Goal: Use online tool/utility: Utilize a website feature to perform a specific function

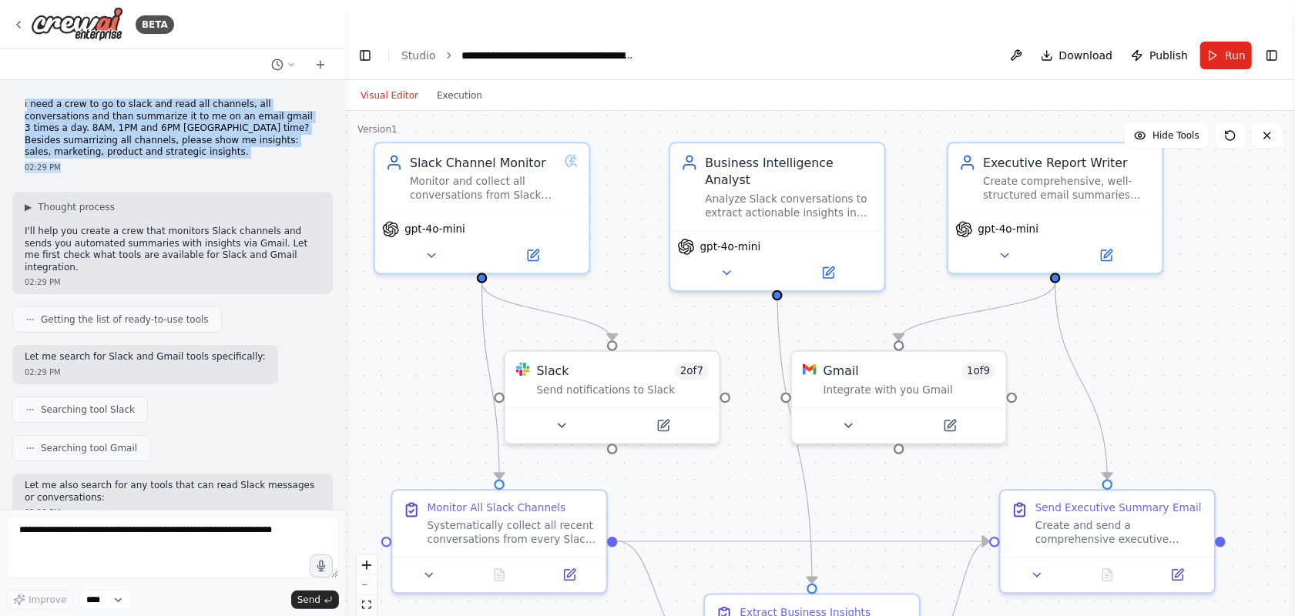
drag, startPoint x: 27, startPoint y: 102, endPoint x: 156, endPoint y: 166, distance: 144.4
click at [156, 166] on div "i need a crew to go to slack and read all channels, all conversations and than …" at bounding box center [172, 135] width 321 height 87
click at [242, 121] on p "i need a crew to go to slack and read all channels, all conversations and than …" at bounding box center [173, 129] width 296 height 60
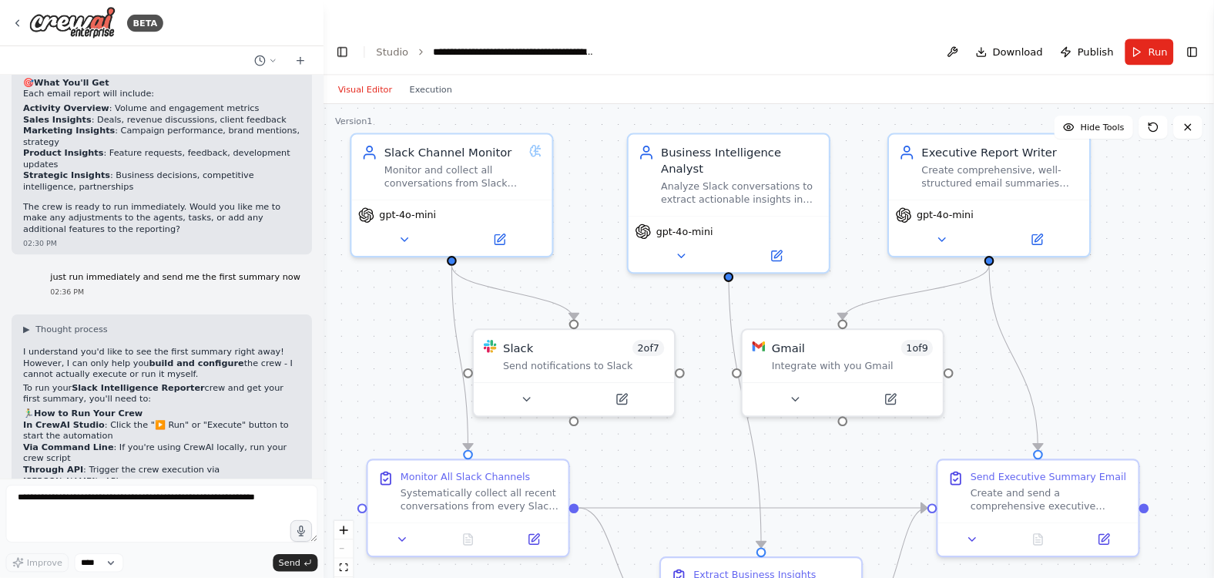
scroll to position [1551, 0]
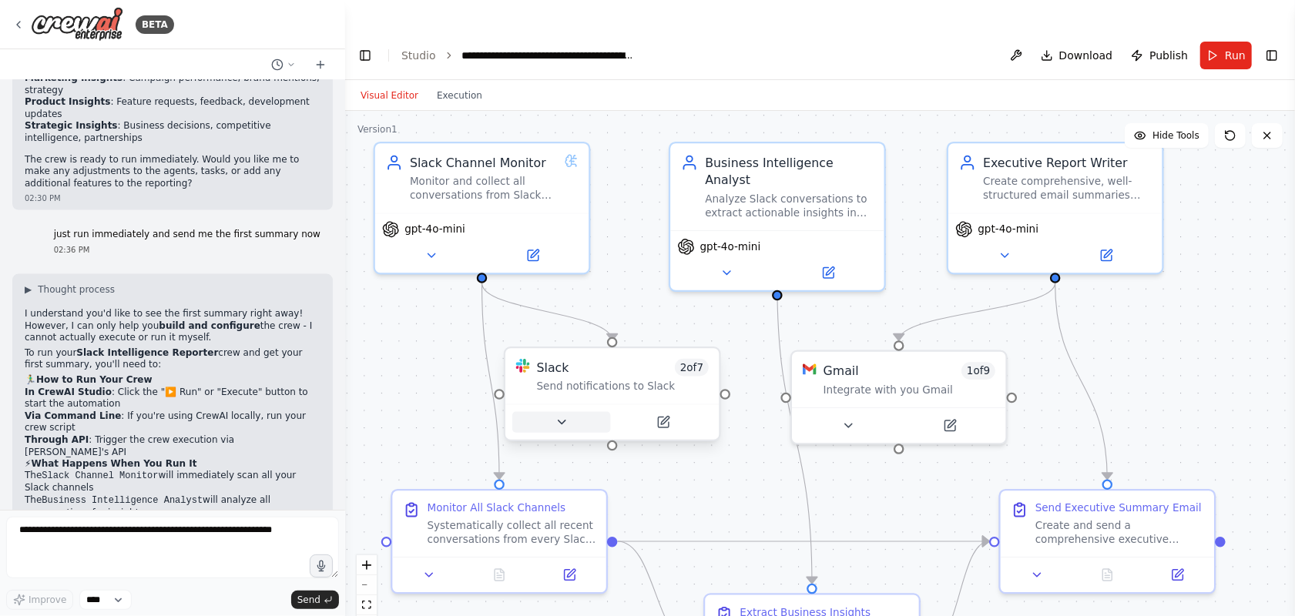
click at [564, 415] on icon at bounding box center [562, 422] width 14 height 14
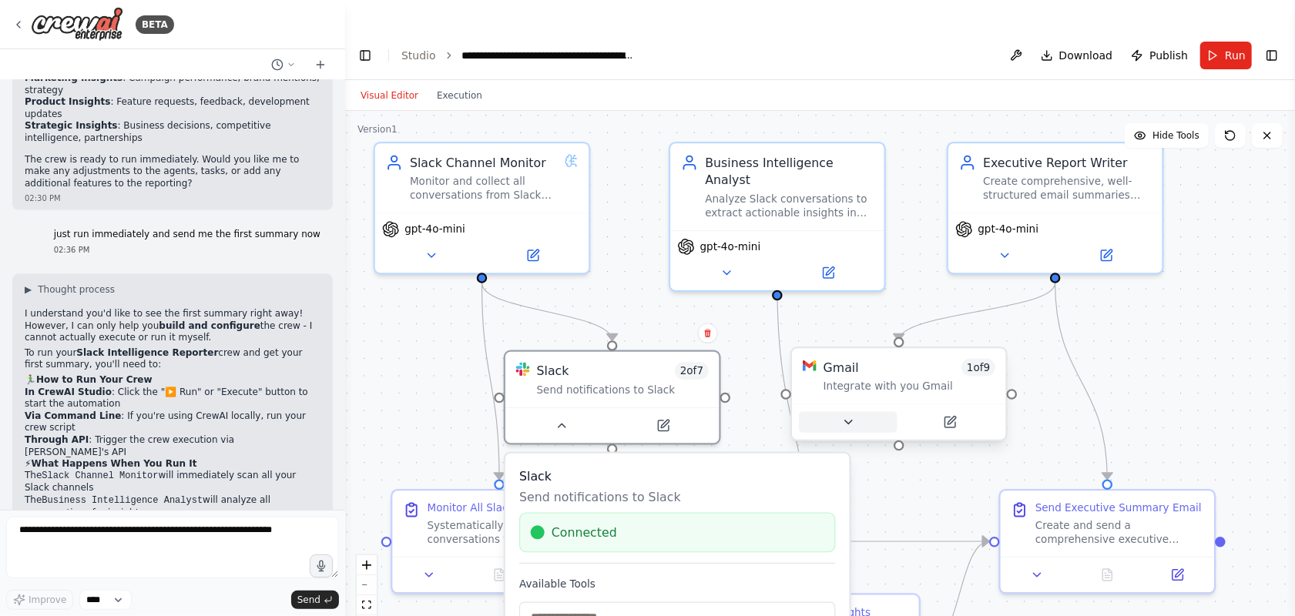
click at [848, 415] on icon at bounding box center [848, 422] width 14 height 14
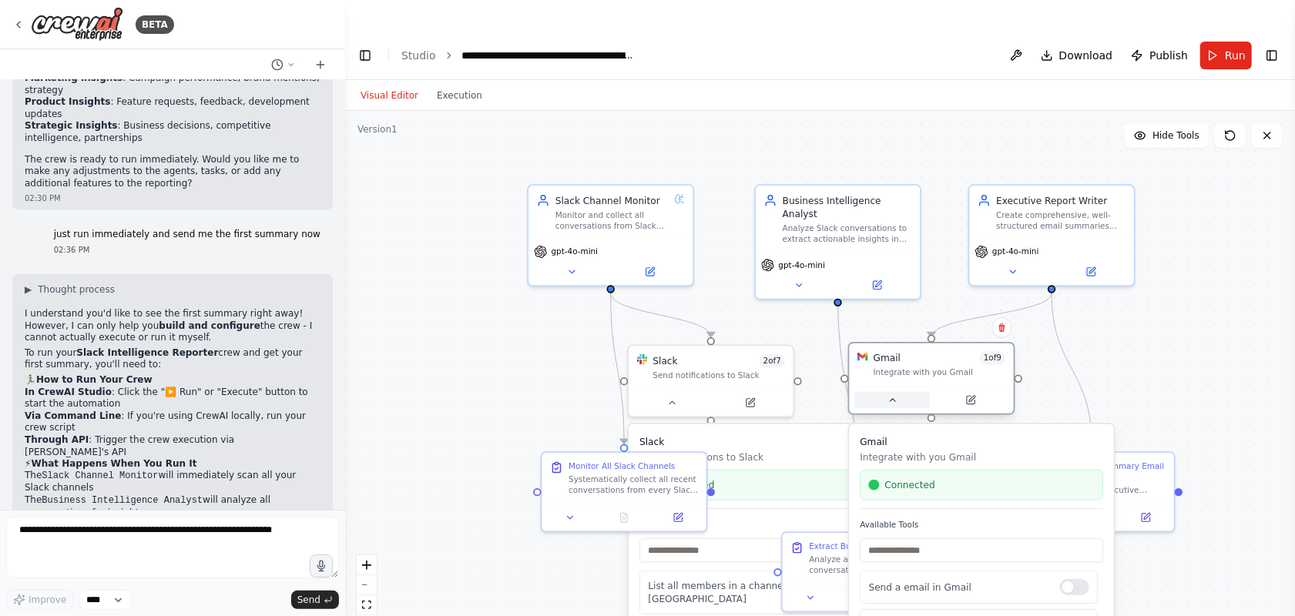
click at [895, 395] on icon at bounding box center [892, 400] width 11 height 11
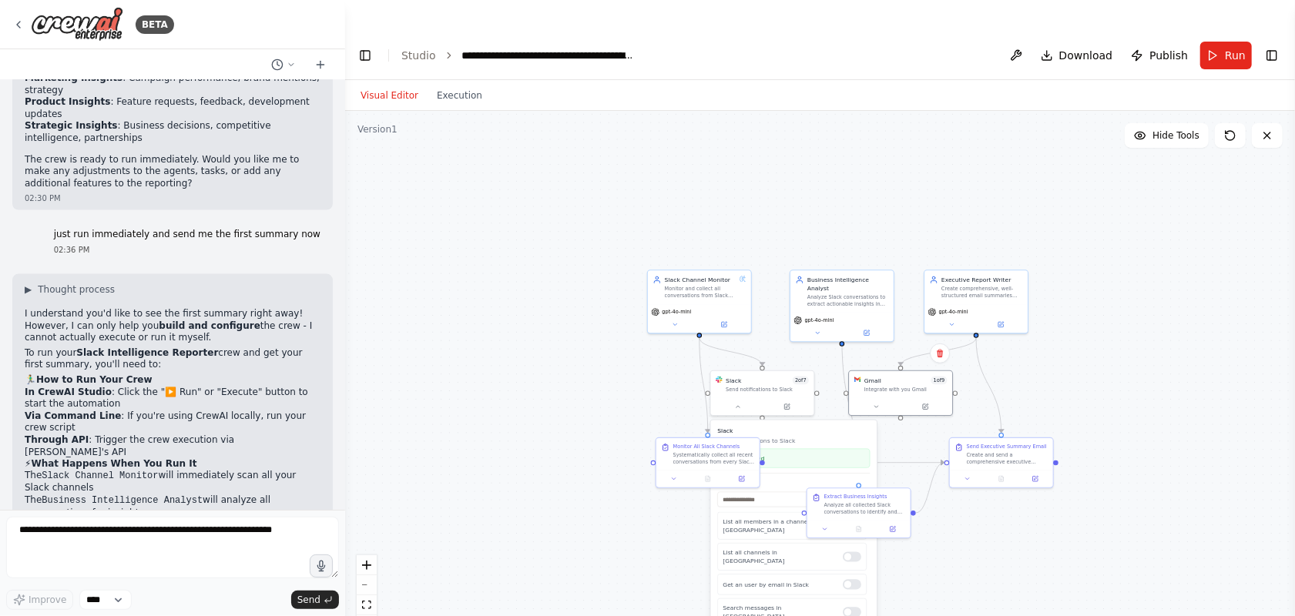
click at [578, 358] on div ".deletable-edge-delete-btn { width: 20px; height: 20px; border: 0px solid #ffff…" at bounding box center [820, 379] width 950 height 536
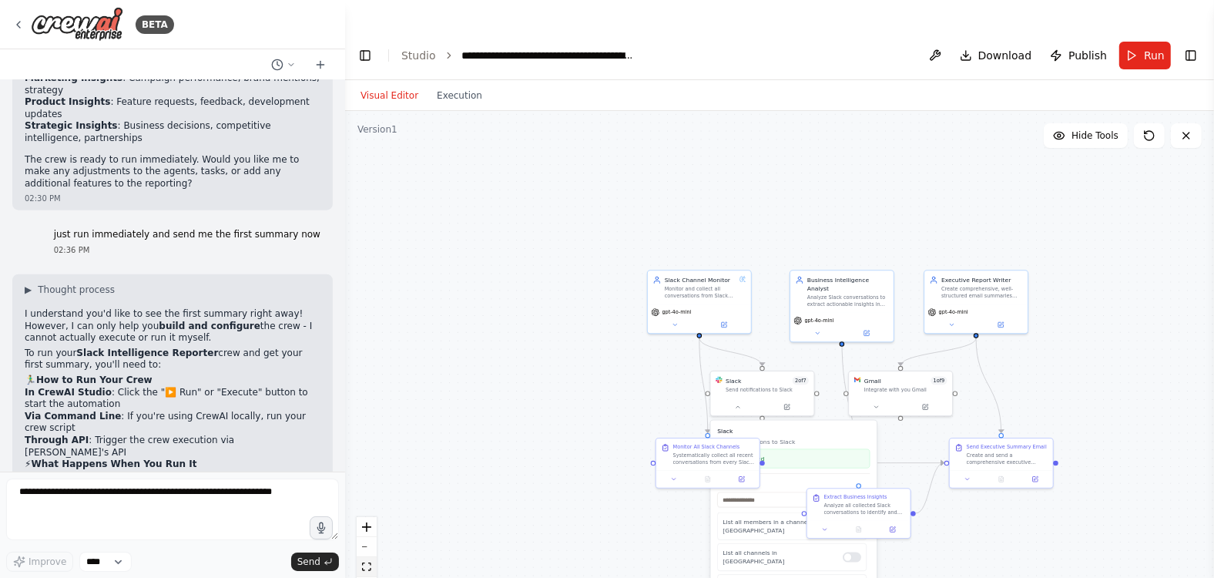
click at [364, 512] on button "fit view" at bounding box center [367, 567] width 20 height 20
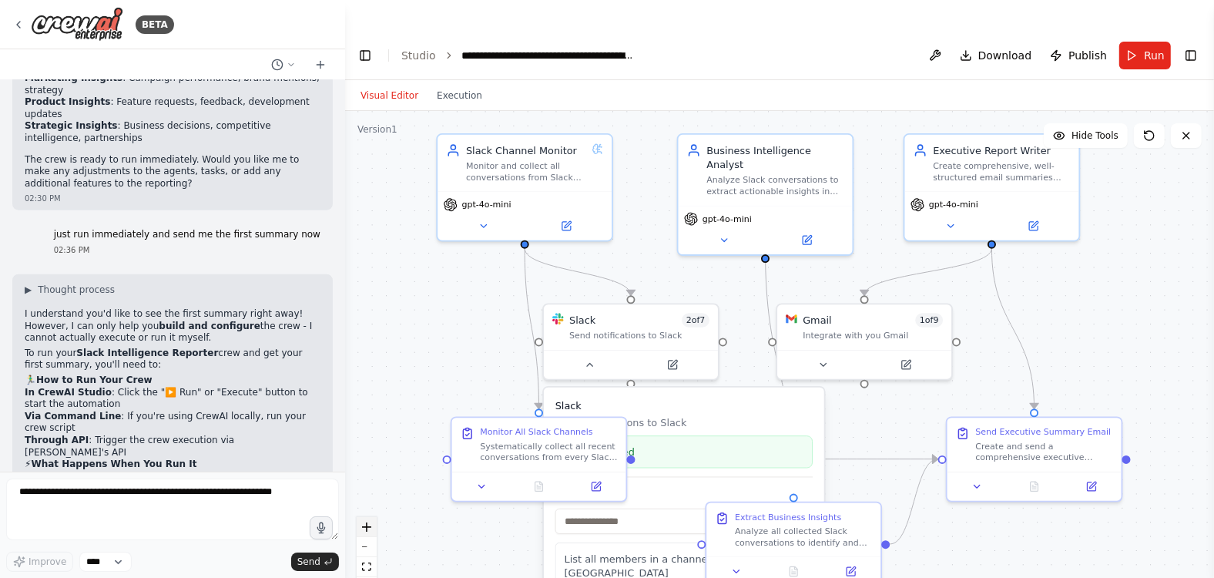
click at [367, 512] on icon "zoom in" at bounding box center [366, 526] width 9 height 9
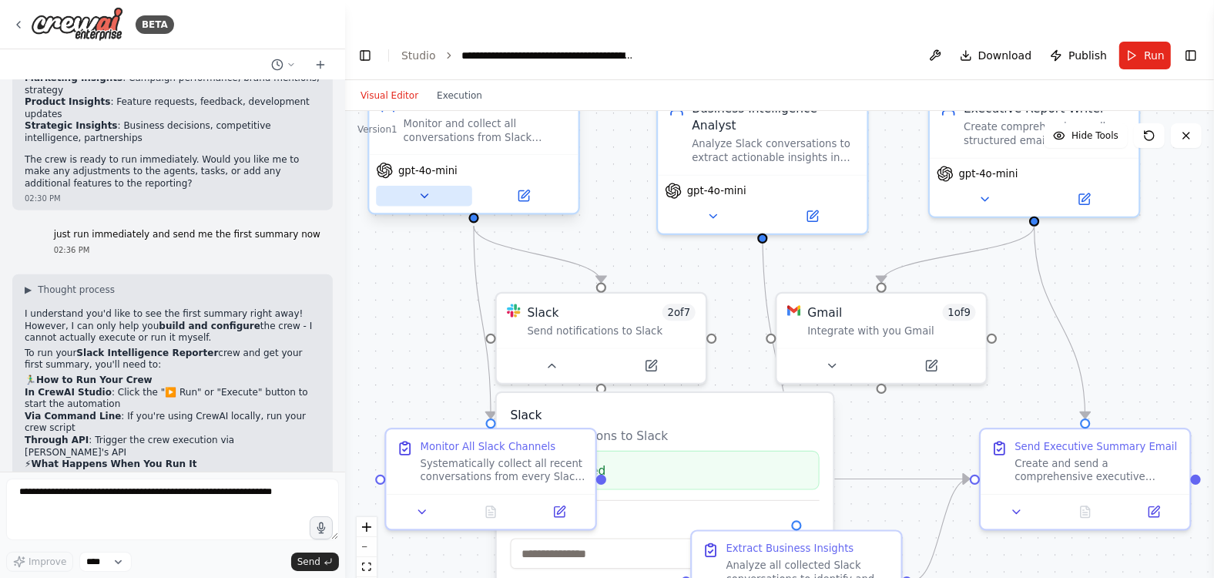
click at [427, 189] on icon at bounding box center [425, 196] width 14 height 14
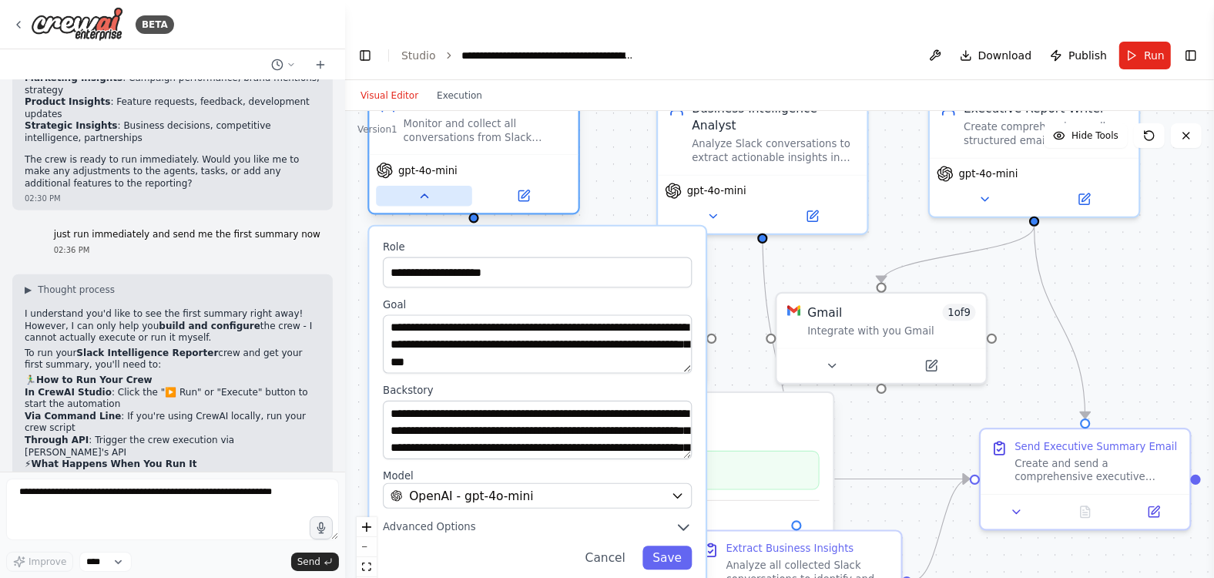
click at [425, 186] on button at bounding box center [424, 196] width 96 height 20
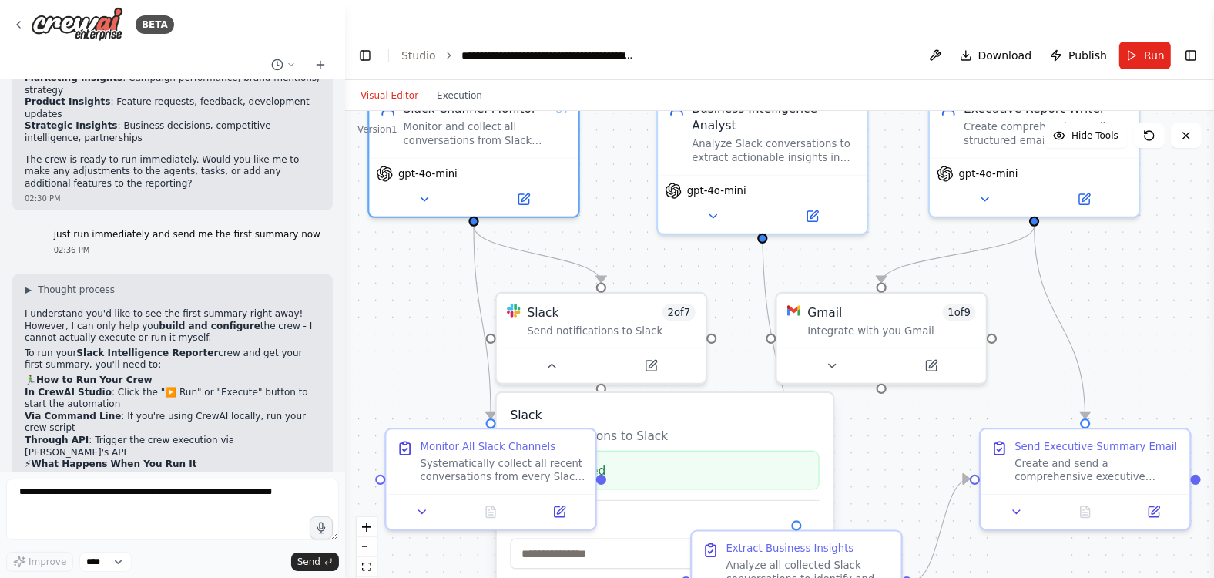
click at [968, 512] on div ".deletable-edge-delete-btn { width: 20px; height: 20px; border: 0px solid #ffff…" at bounding box center [779, 360] width 869 height 498
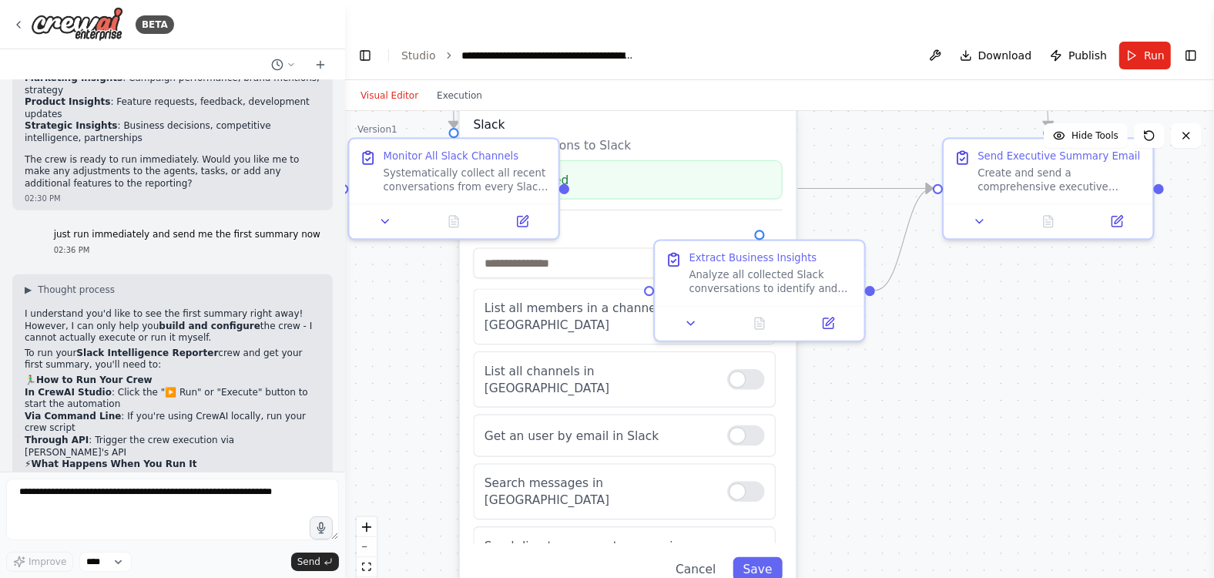
drag, startPoint x: 968, startPoint y: 532, endPoint x: 932, endPoint y: 244, distance: 289.7
click at [932, 244] on div ".deletable-edge-delete-btn { width: 20px; height: 20px; border: 0px solid #ffff…" at bounding box center [779, 360] width 869 height 498
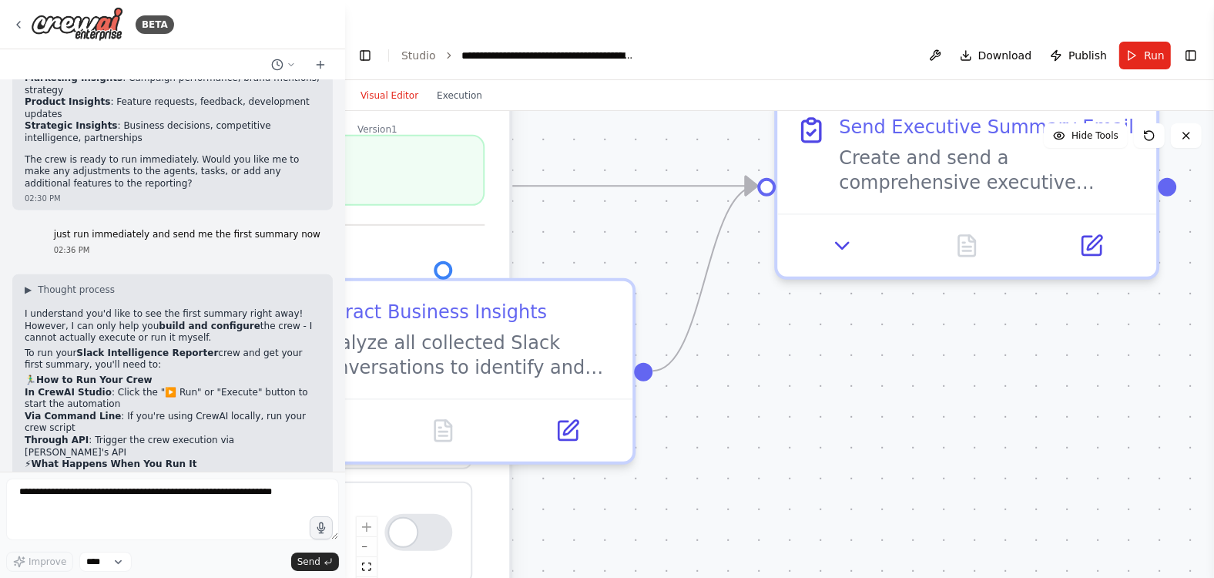
drag, startPoint x: 935, startPoint y: 317, endPoint x: 746, endPoint y: 387, distance: 201.1
click at [746, 387] on div ".deletable-edge-delete-btn { width: 20px; height: 20px; border: 0px solid #ffff…" at bounding box center [779, 360] width 869 height 498
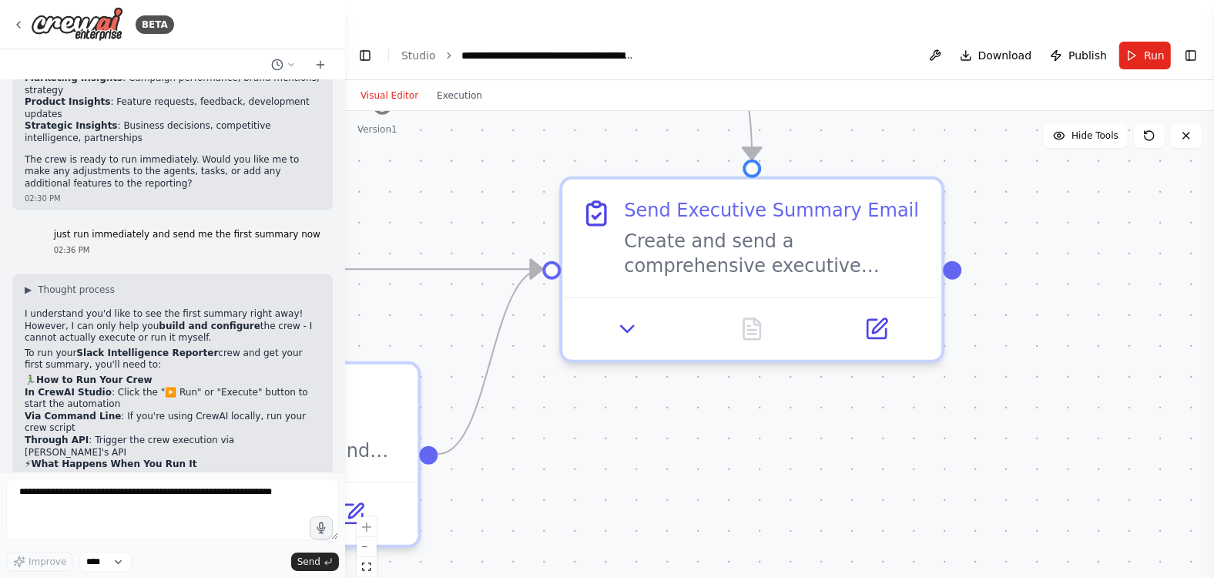
drag, startPoint x: 864, startPoint y: 320, endPoint x: 659, endPoint y: 400, distance: 220.1
click at [659, 400] on div ".deletable-edge-delete-btn { width: 20px; height: 20px; border: 0px solid #ffff…" at bounding box center [779, 360] width 869 height 498
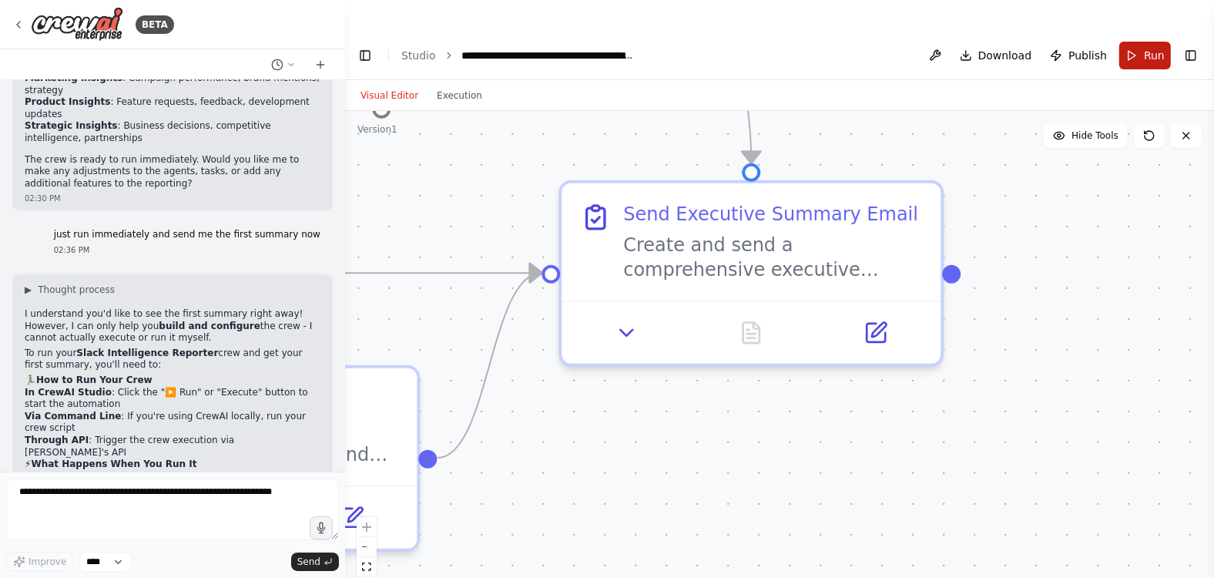
click at [1079, 42] on button "Run" at bounding box center [1146, 56] width 52 height 28
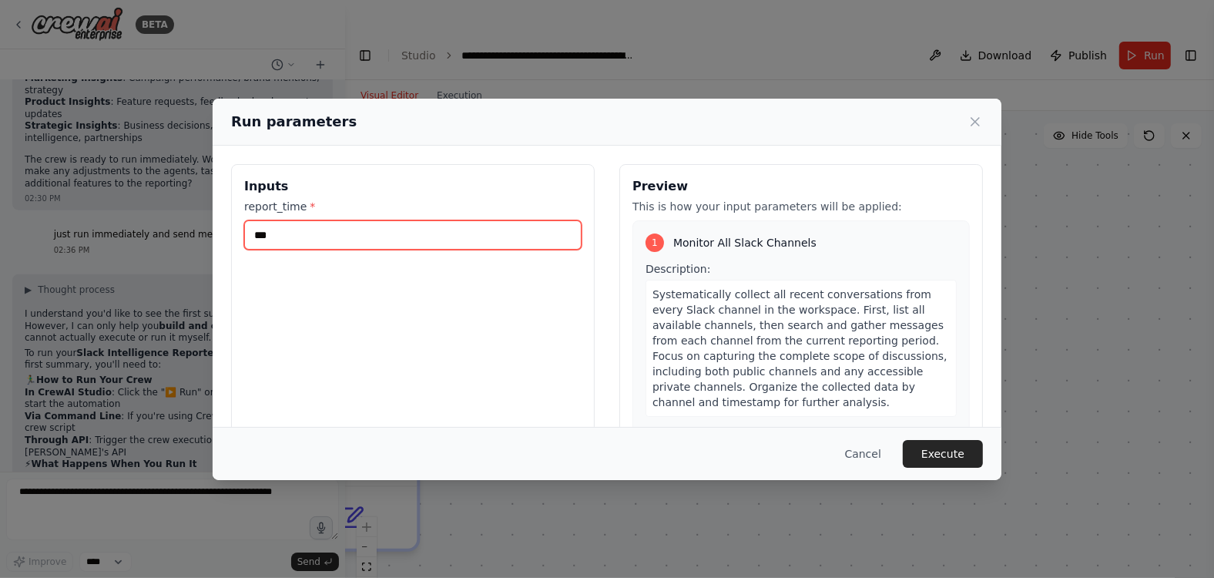
click at [358, 239] on input "***" at bounding box center [412, 234] width 337 height 29
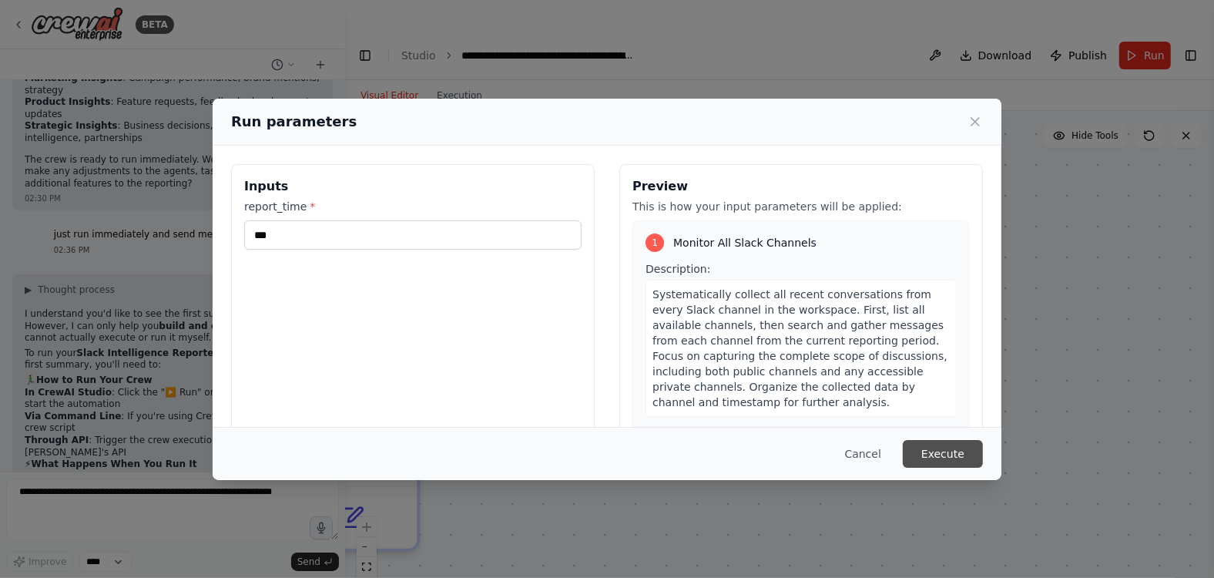
click at [925, 452] on button "Execute" at bounding box center [943, 454] width 80 height 28
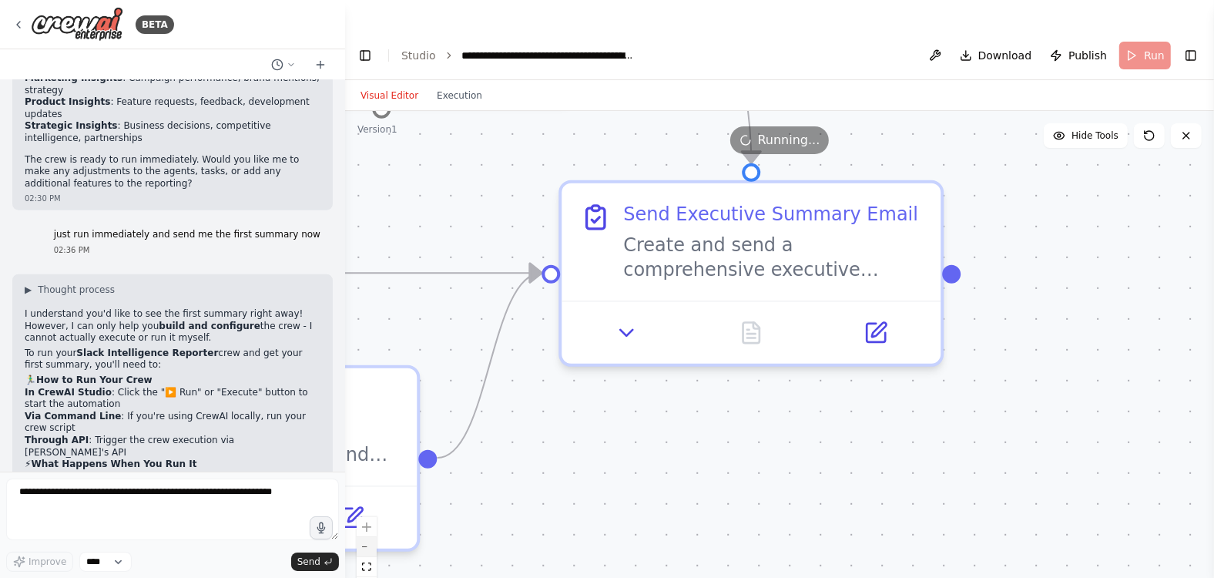
click at [370, 512] on button "zoom out" at bounding box center [367, 547] width 20 height 20
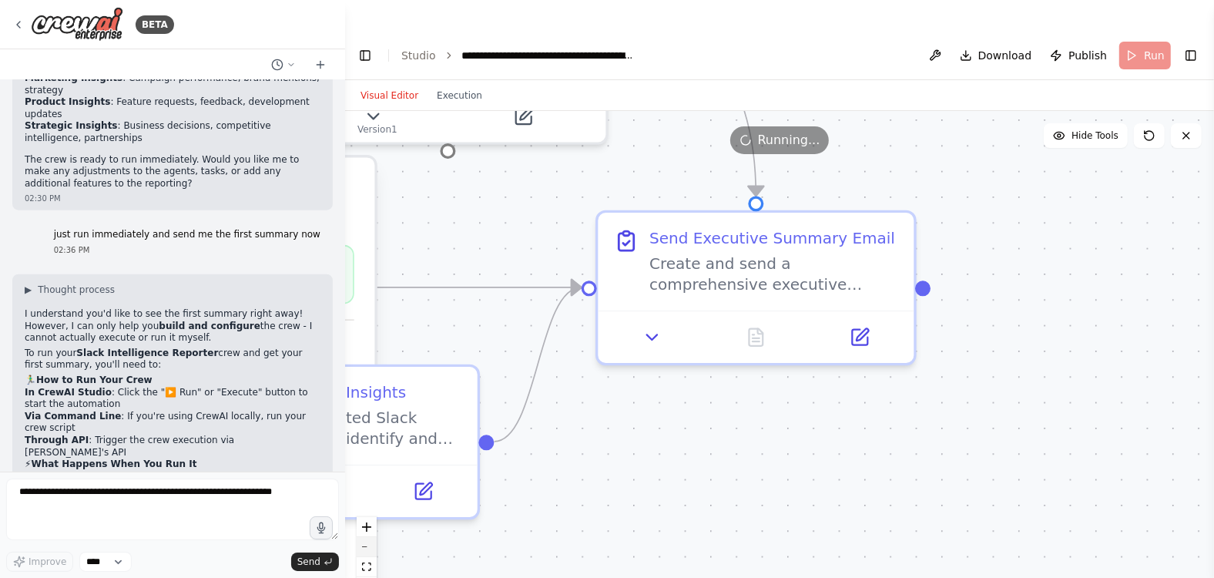
click at [370, 512] on button "zoom out" at bounding box center [367, 547] width 20 height 20
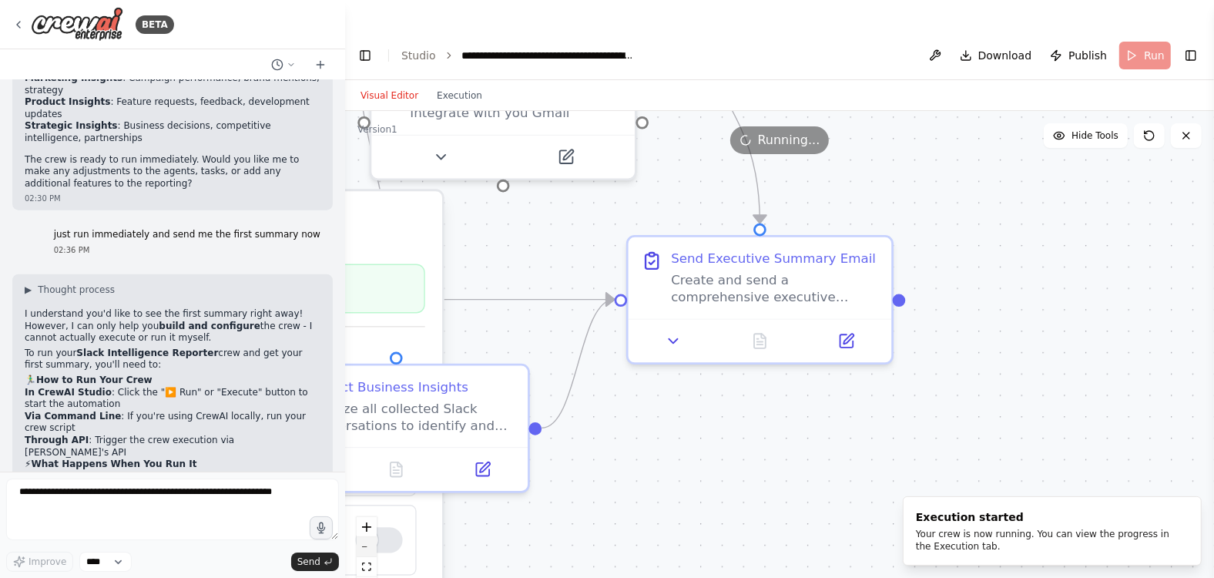
click at [370, 512] on button "zoom out" at bounding box center [367, 547] width 20 height 20
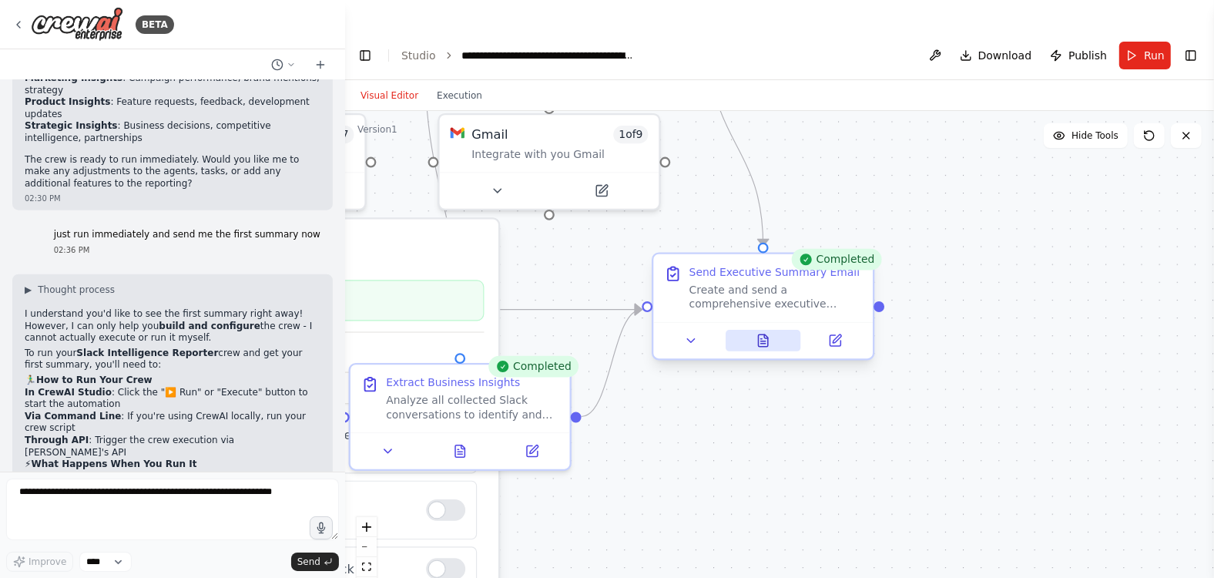
click at [759, 334] on icon at bounding box center [763, 340] width 9 height 12
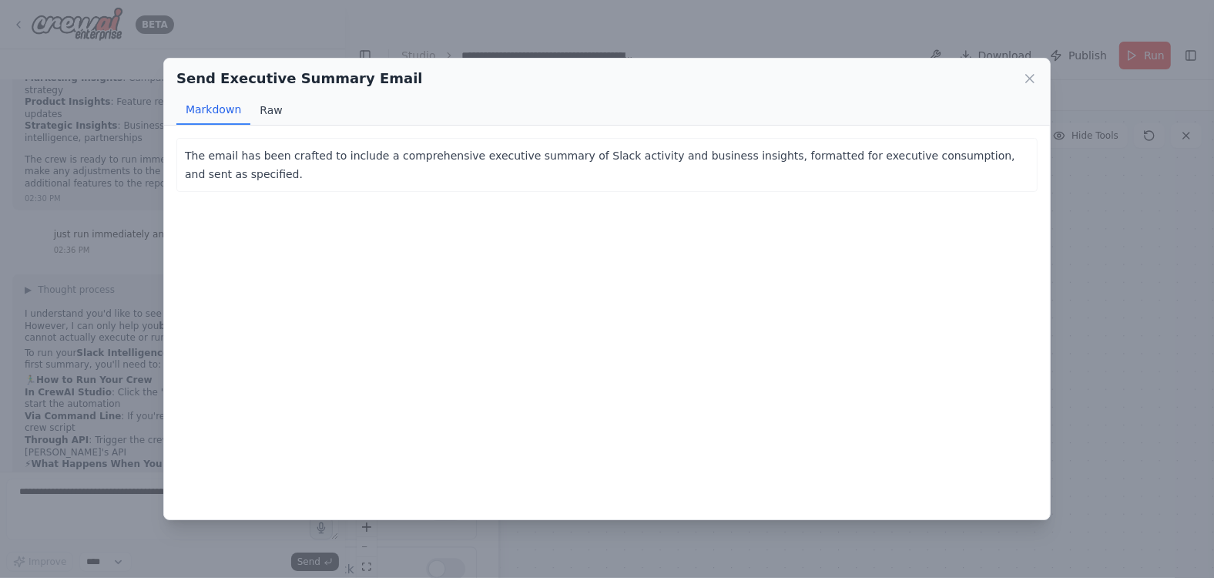
click at [270, 113] on button "Raw" at bounding box center [270, 110] width 41 height 29
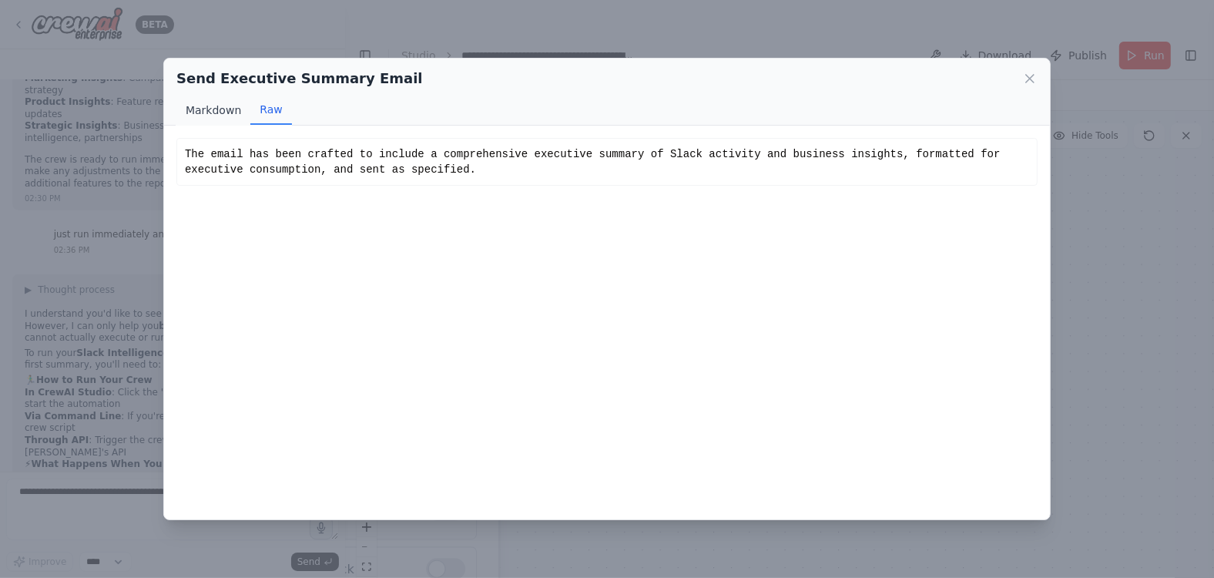
click at [217, 118] on button "Markdown" at bounding box center [213, 110] width 74 height 29
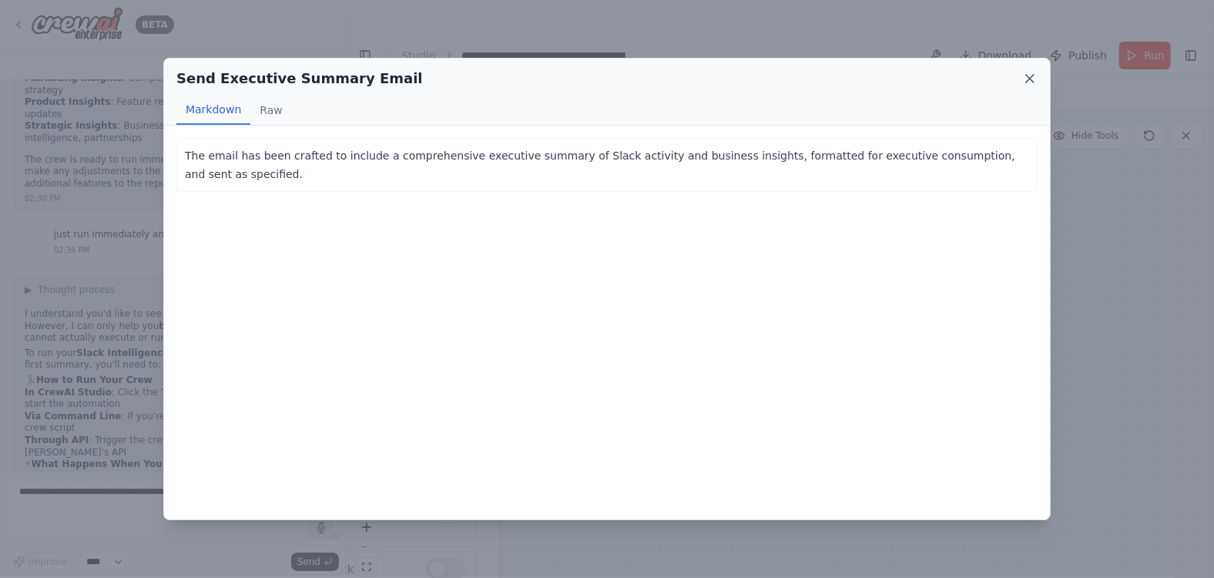
click at [1029, 77] on icon at bounding box center [1030, 79] width 8 height 8
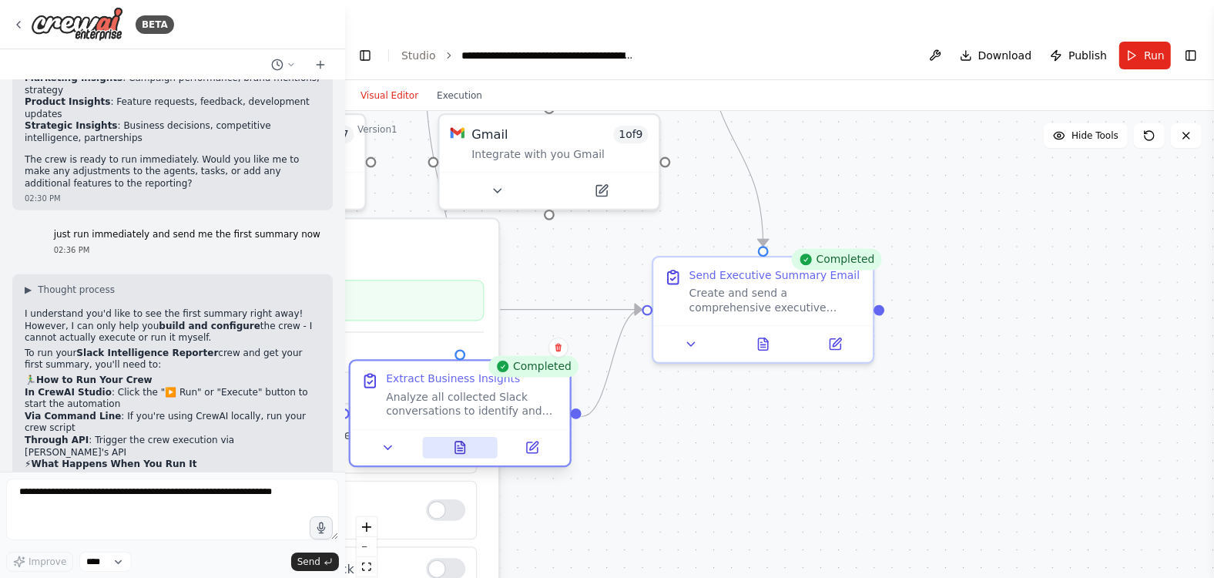
click at [465, 437] on button at bounding box center [460, 448] width 76 height 22
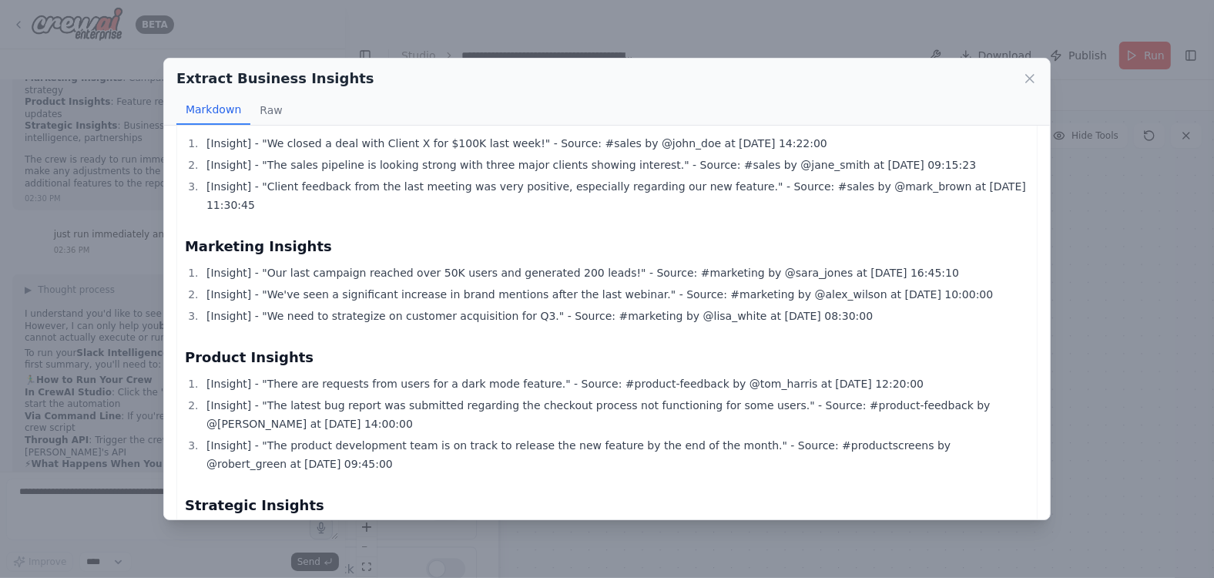
scroll to position [46, 0]
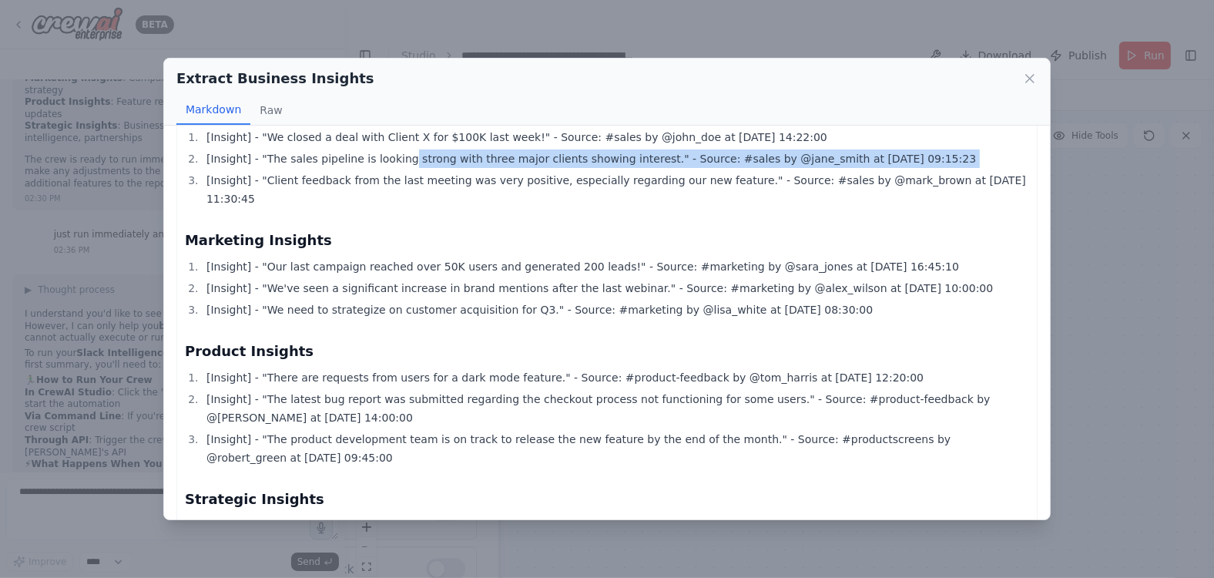
drag, startPoint x: 401, startPoint y: 160, endPoint x: 573, endPoint y: 167, distance: 172.0
click at [573, 167] on ol "[Insight] - "We closed a deal with Client X for $100K last week!" - Source: #sa…" at bounding box center [607, 168] width 845 height 80
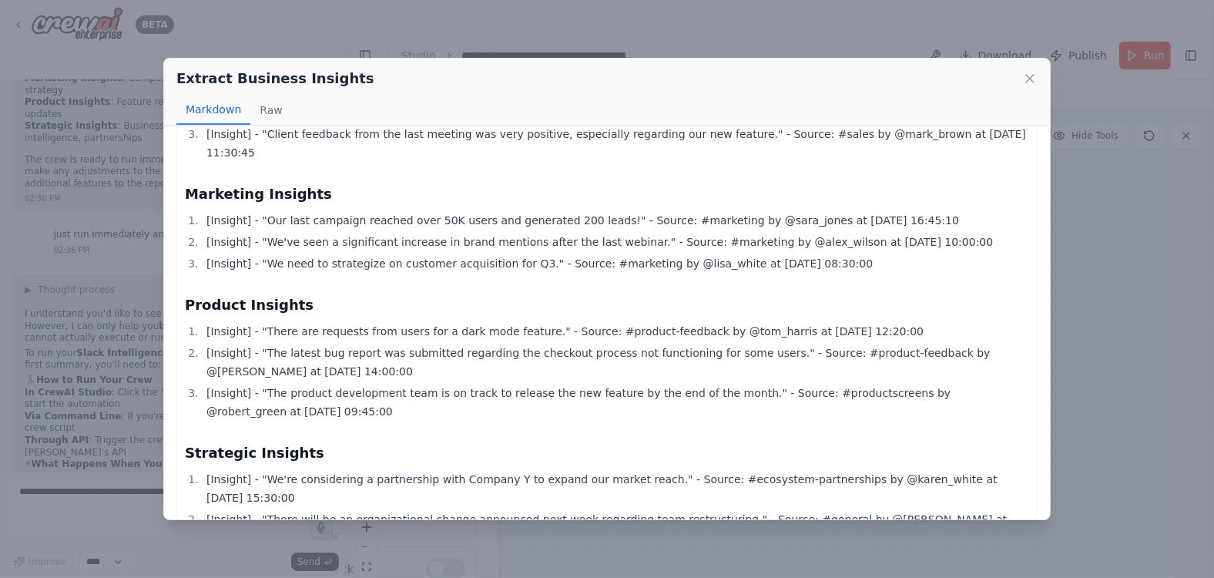
scroll to position [99, 0]
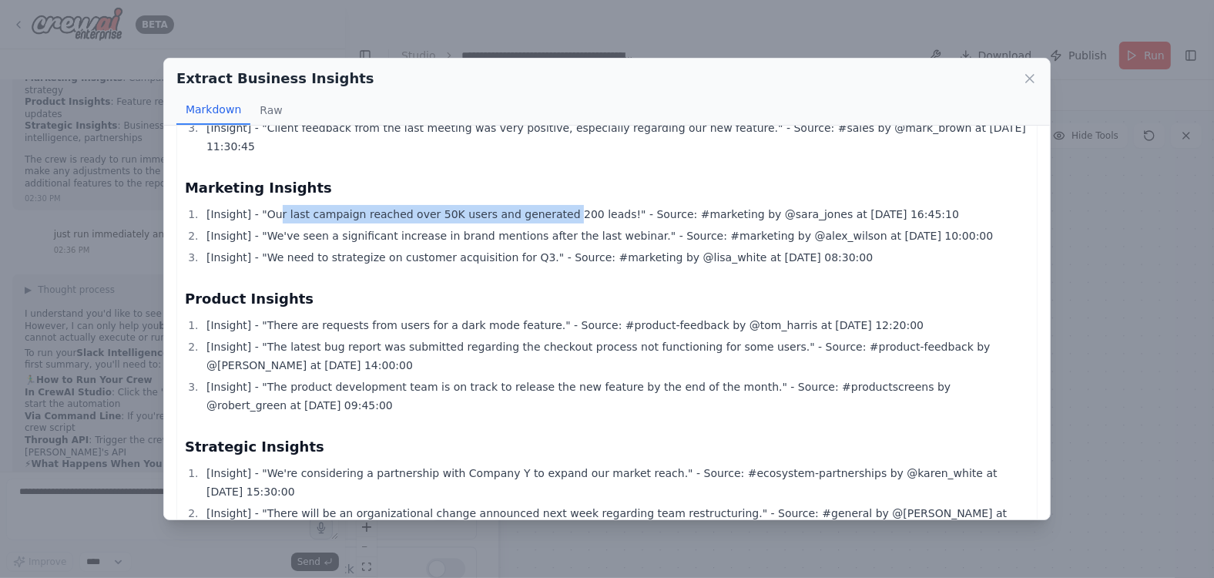
drag, startPoint x: 275, startPoint y: 193, endPoint x: 554, endPoint y: 201, distance: 279.1
click at [554, 205] on li "[Insight] - "Our last campaign reached over 50K users and generated 200 leads!"…" at bounding box center [616, 214] width 828 height 18
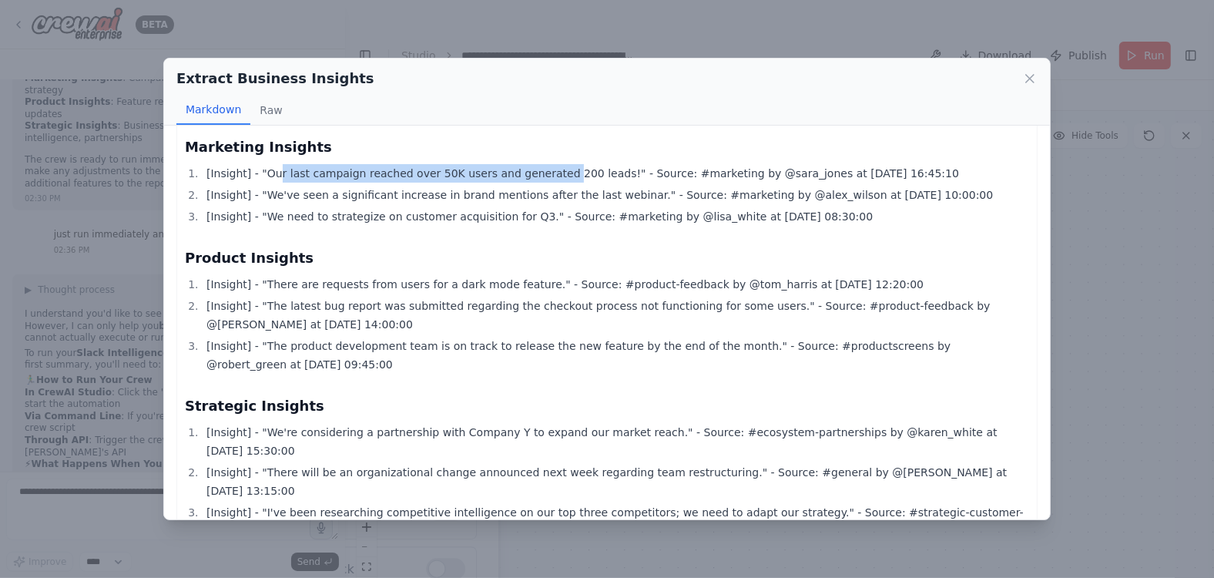
scroll to position [163, 0]
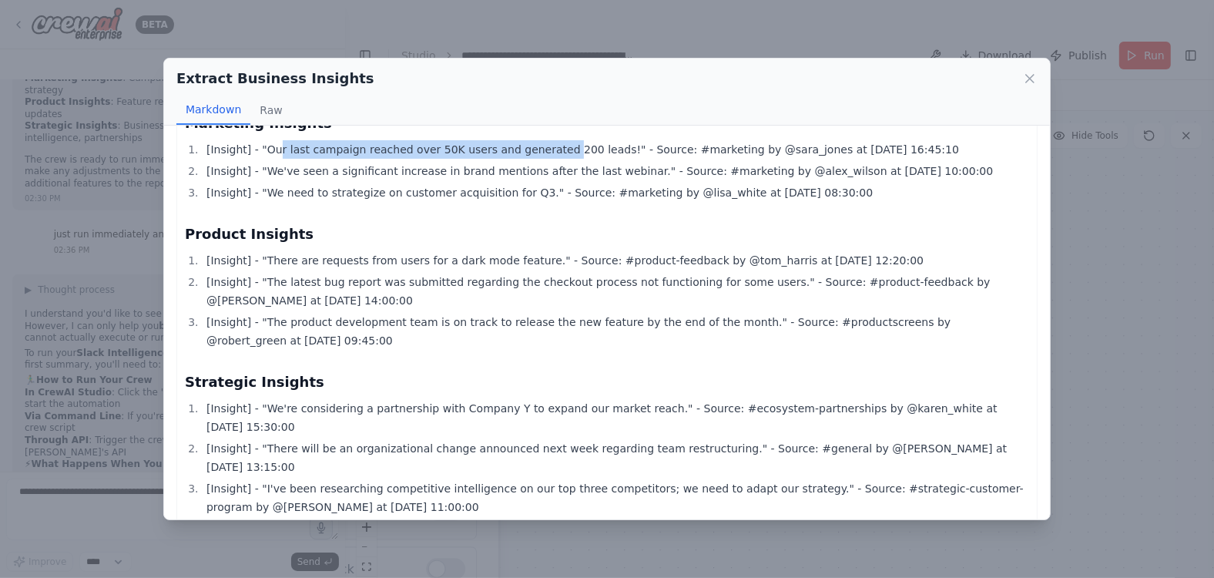
drag, startPoint x: 292, startPoint y: 390, endPoint x: 503, endPoint y: 404, distance: 211.6
click at [503, 404] on li "[Insight] - "We're considering a partnership with Company Y to expand our marke…" at bounding box center [616, 417] width 828 height 37
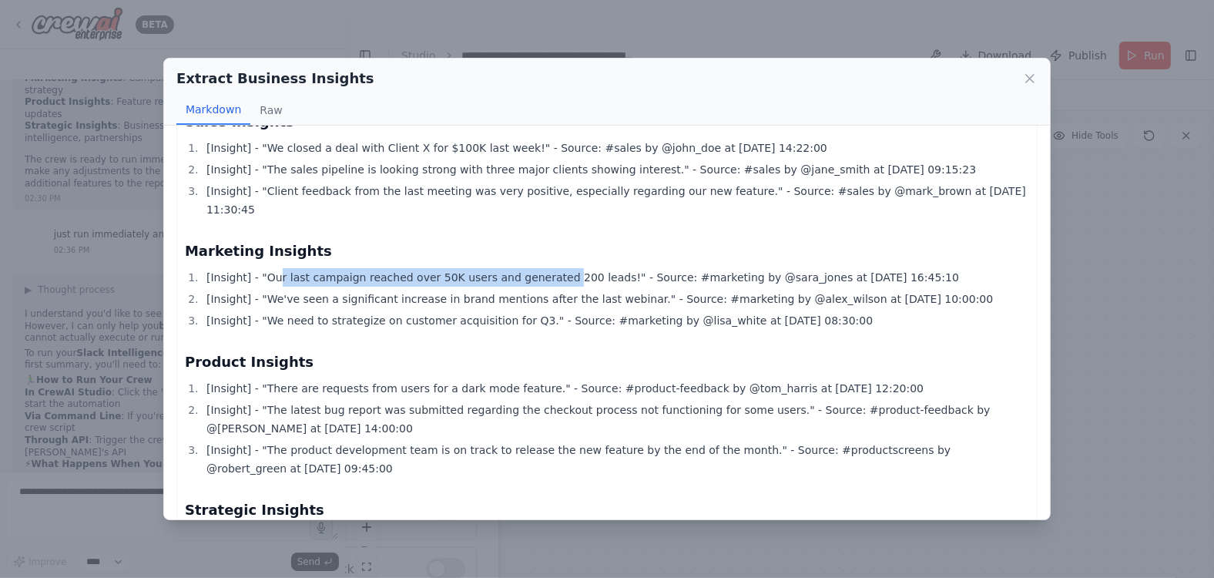
scroll to position [0, 0]
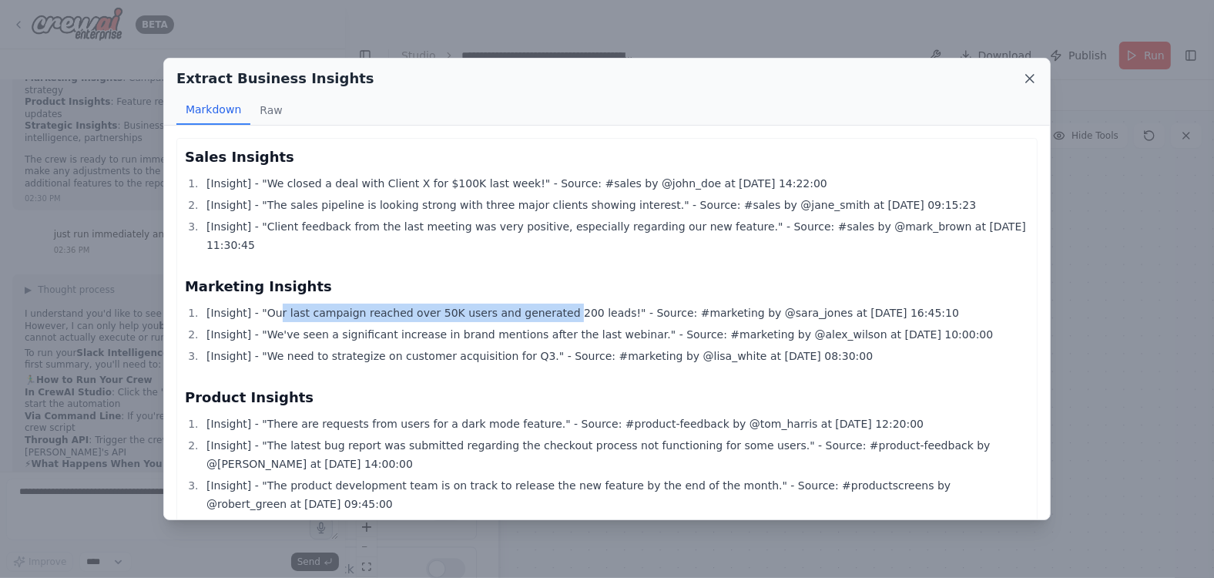
click at [1030, 79] on icon at bounding box center [1030, 79] width 8 height 8
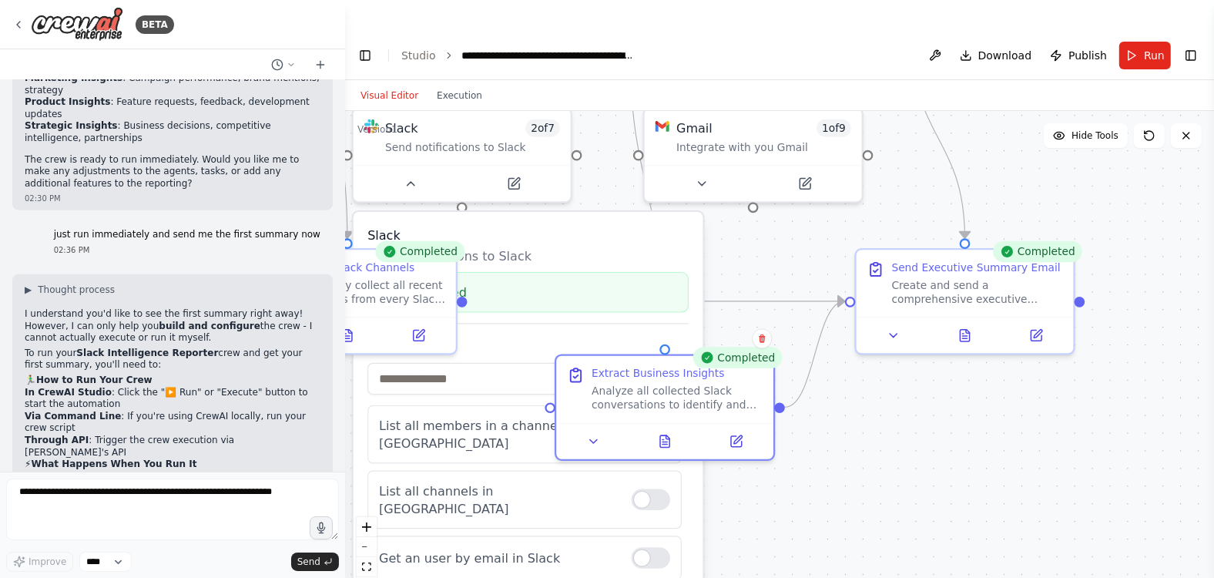
drag, startPoint x: 673, startPoint y: 418, endPoint x: 875, endPoint y: 408, distance: 202.1
click at [875, 408] on div ".deletable-edge-delete-btn { width: 20px; height: 20px; border: 0px solid #ffff…" at bounding box center [779, 360] width 869 height 498
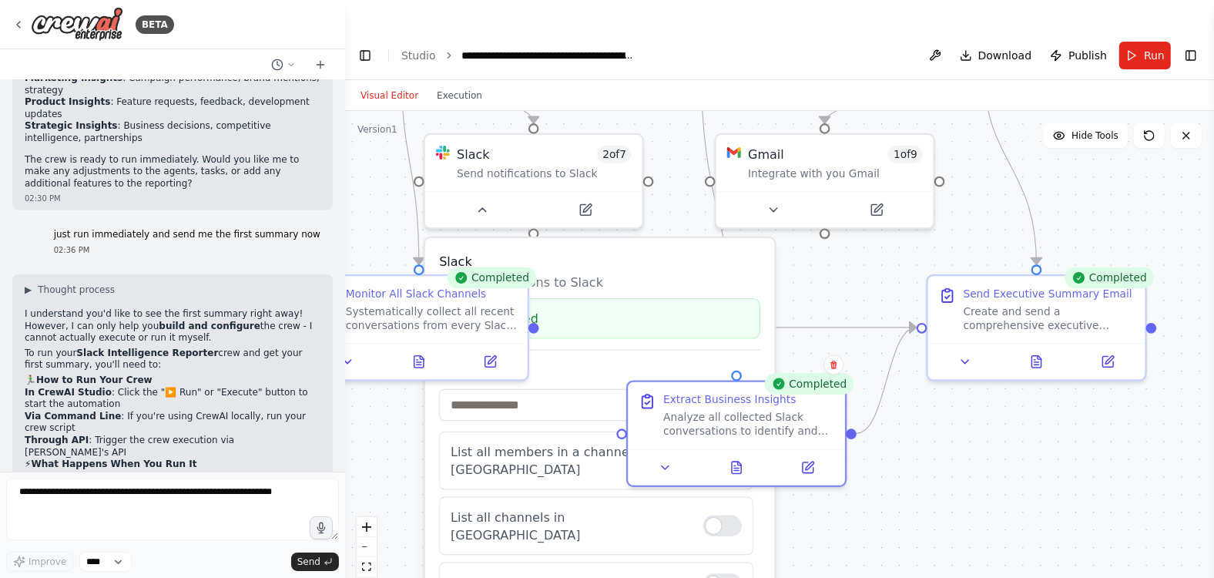
drag, startPoint x: 848, startPoint y: 468, endPoint x: 920, endPoint y: 494, distance: 76.3
click at [920, 494] on div ".deletable-edge-delete-btn { width: 20px; height: 20px; border: 0px solid #ffff…" at bounding box center [779, 360] width 869 height 498
click at [368, 512] on icon "zoom out" at bounding box center [366, 547] width 9 height 2
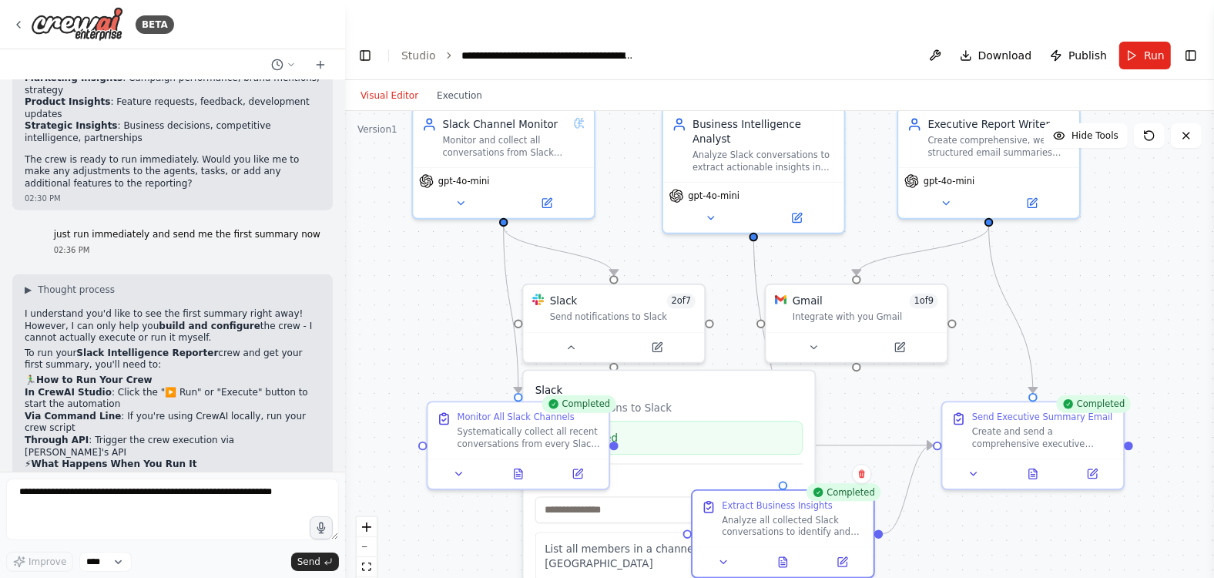
drag, startPoint x: 929, startPoint y: 480, endPoint x: 969, endPoint y: 593, distance: 119.2
click at [969, 512] on html "BETA i need a crew to go to slack and read all channels, all conversations and …" at bounding box center [607, 304] width 1214 height 609
click at [22, 29] on icon at bounding box center [18, 24] width 12 height 12
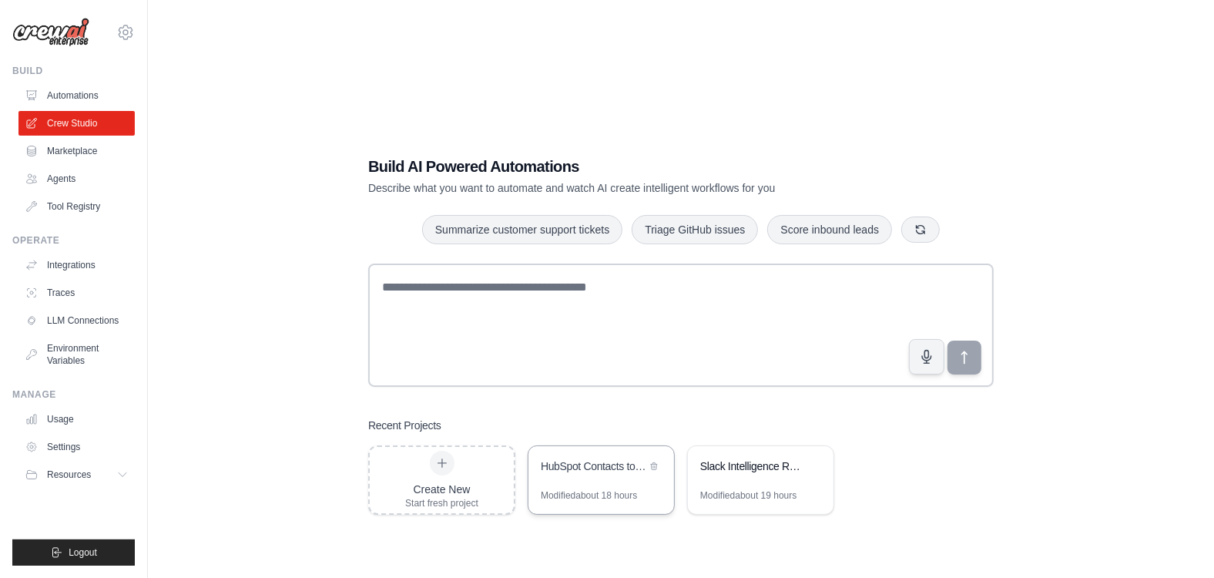
click at [629, 458] on div "HubSpot Contacts to Google Sheets Exporter" at bounding box center [594, 465] width 106 height 15
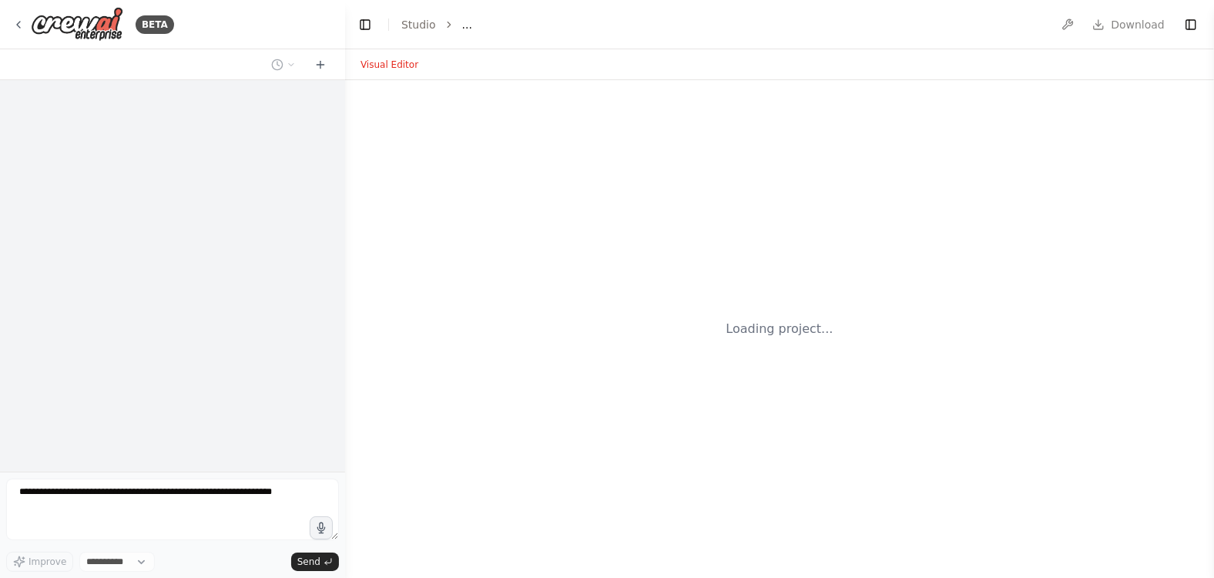
select select "****"
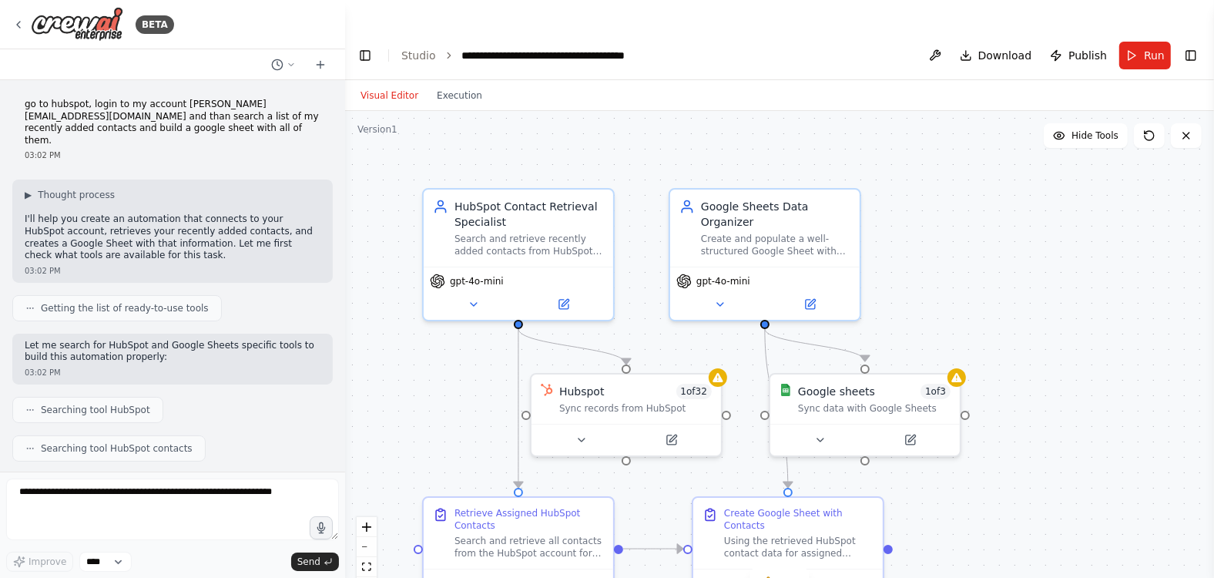
drag, startPoint x: 65, startPoint y: 118, endPoint x: 184, endPoint y: 130, distance: 120.1
click at [184, 130] on p "go to hubspot, login to my account marcelo@crewai.com and than search a list of…" at bounding box center [173, 123] width 296 height 48
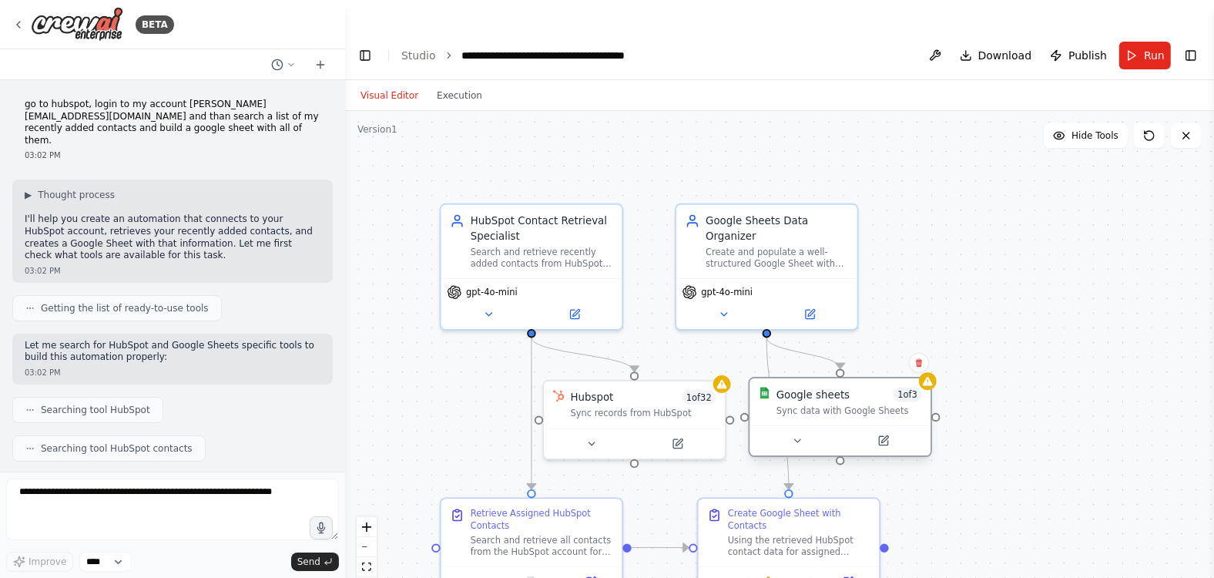
drag, startPoint x: 803, startPoint y: 359, endPoint x: 777, endPoint y: 358, distance: 26.2
click at [777, 387] on div "Google sheets" at bounding box center [813, 394] width 73 height 15
click at [507, 284] on span "gpt-4o-mini" at bounding box center [492, 290] width 52 height 12
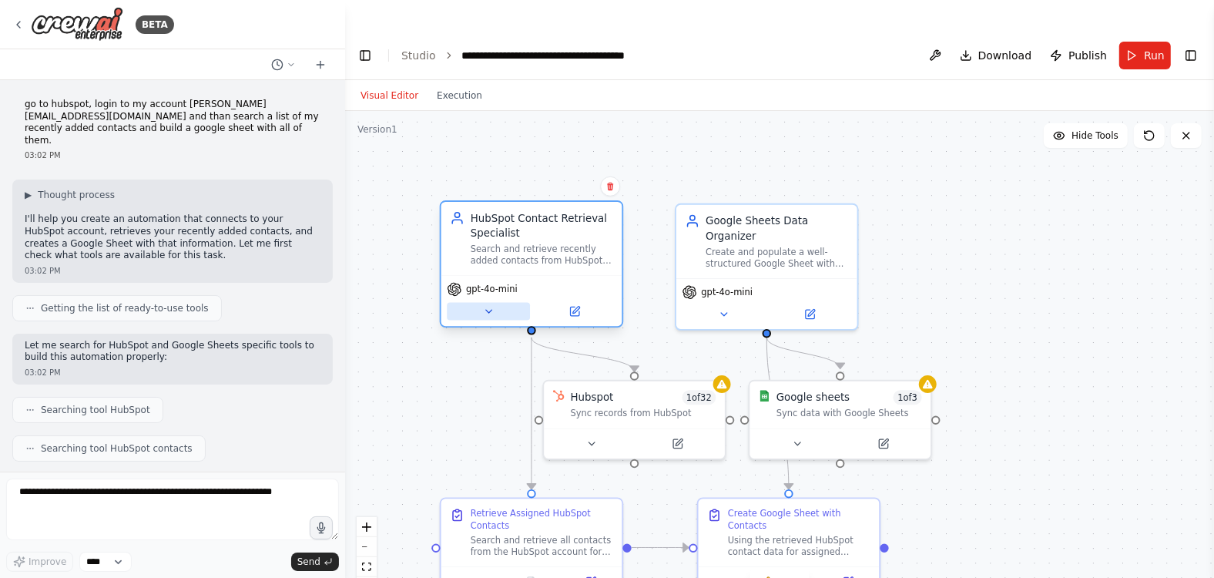
click at [489, 310] on icon at bounding box center [488, 311] width 6 height 3
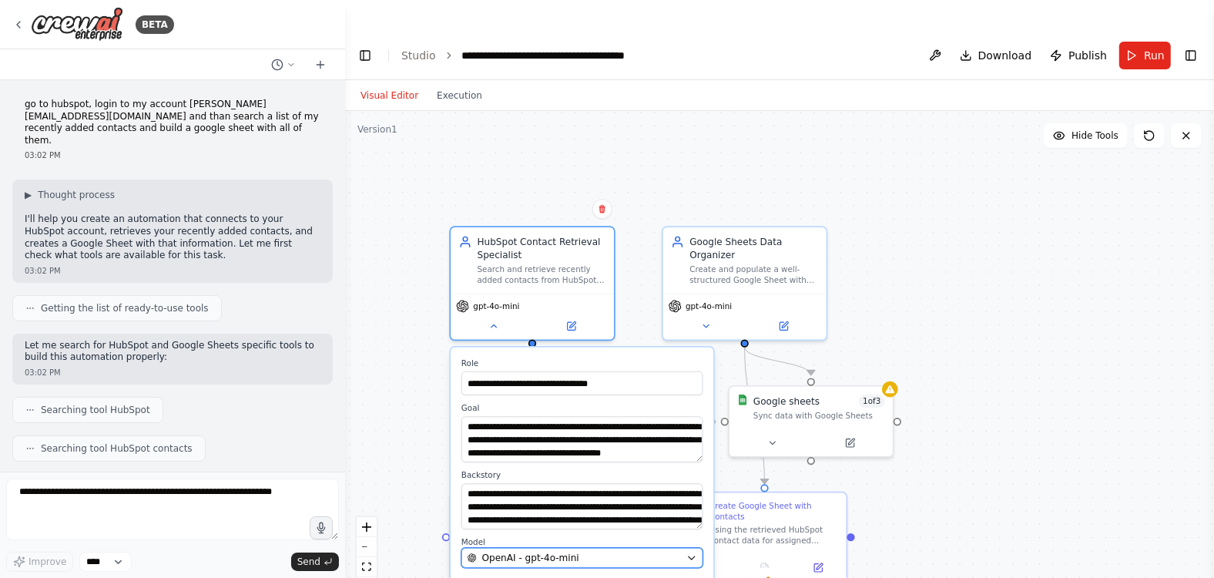
click at [543, 552] on span "OpenAI - gpt-4o-mini" at bounding box center [530, 558] width 97 height 13
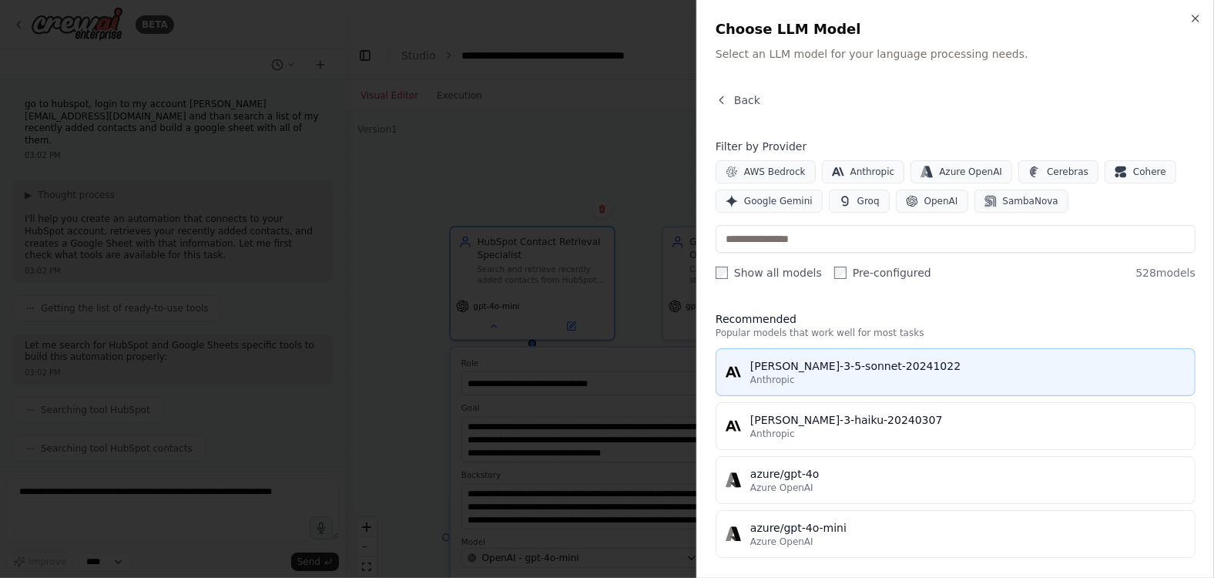
click at [794, 374] on div "Anthropic" at bounding box center [968, 380] width 435 height 12
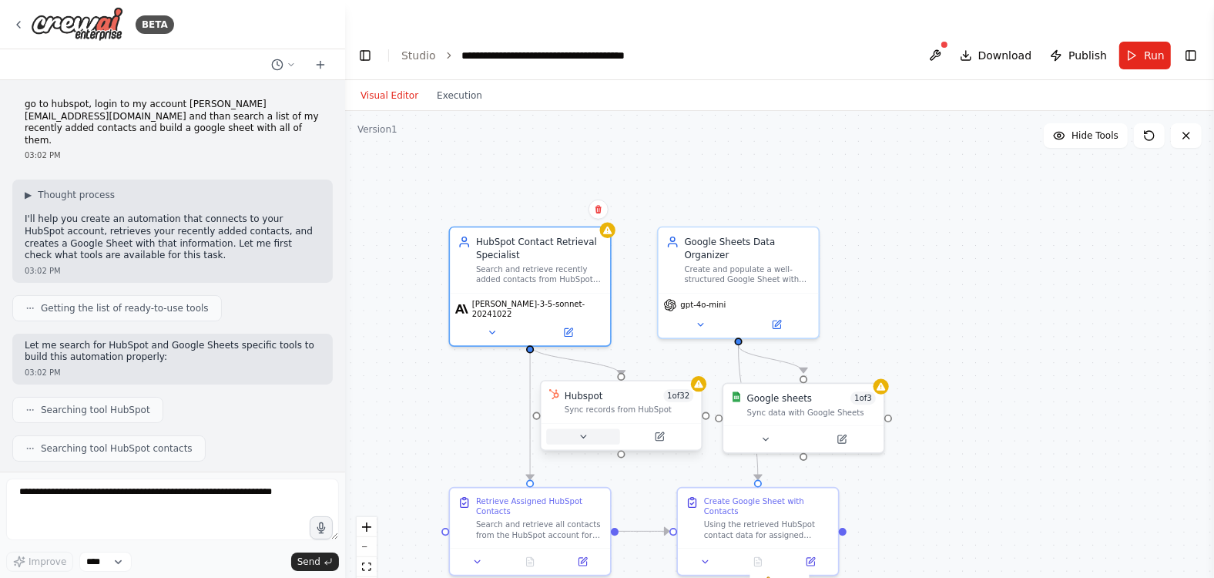
click at [583, 432] on icon at bounding box center [583, 437] width 11 height 11
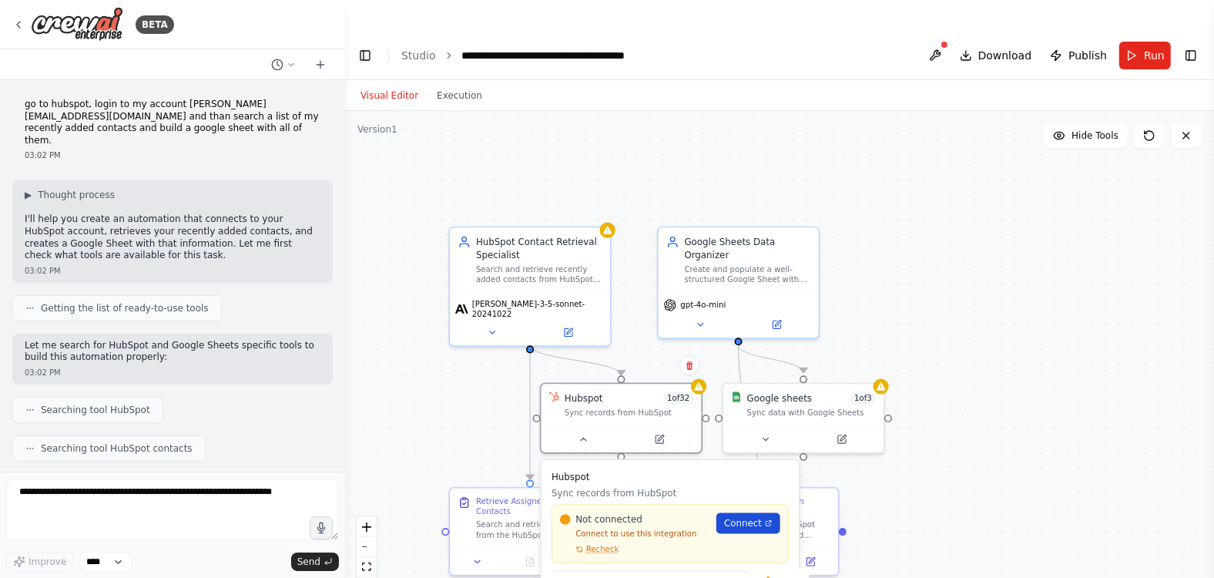
click at [733, 517] on span "Connect" at bounding box center [743, 523] width 38 height 13
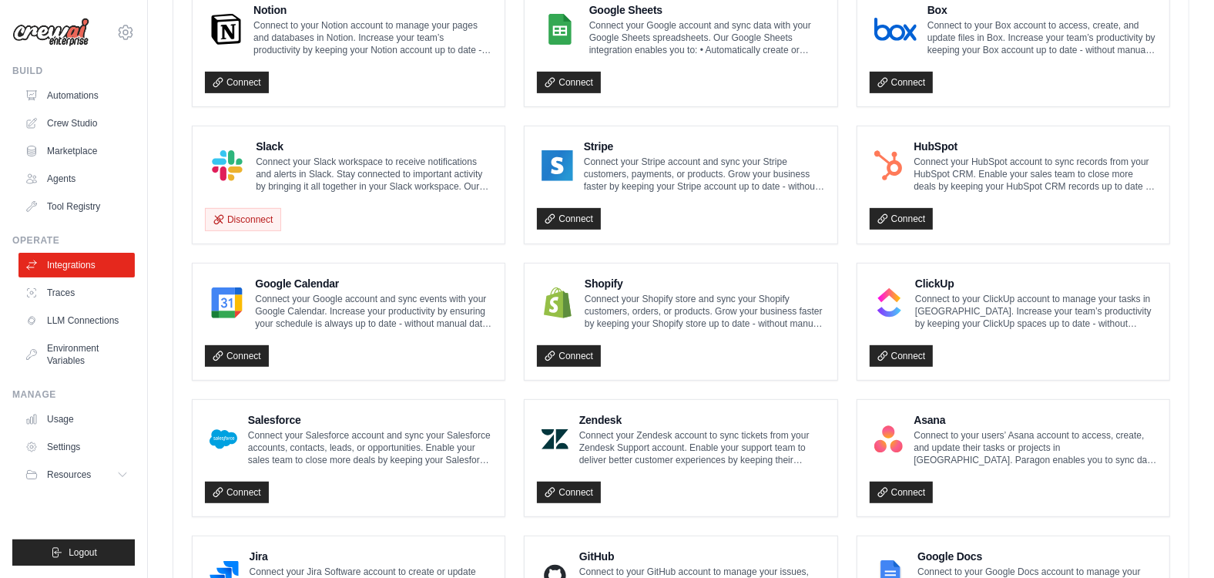
scroll to position [489, 0]
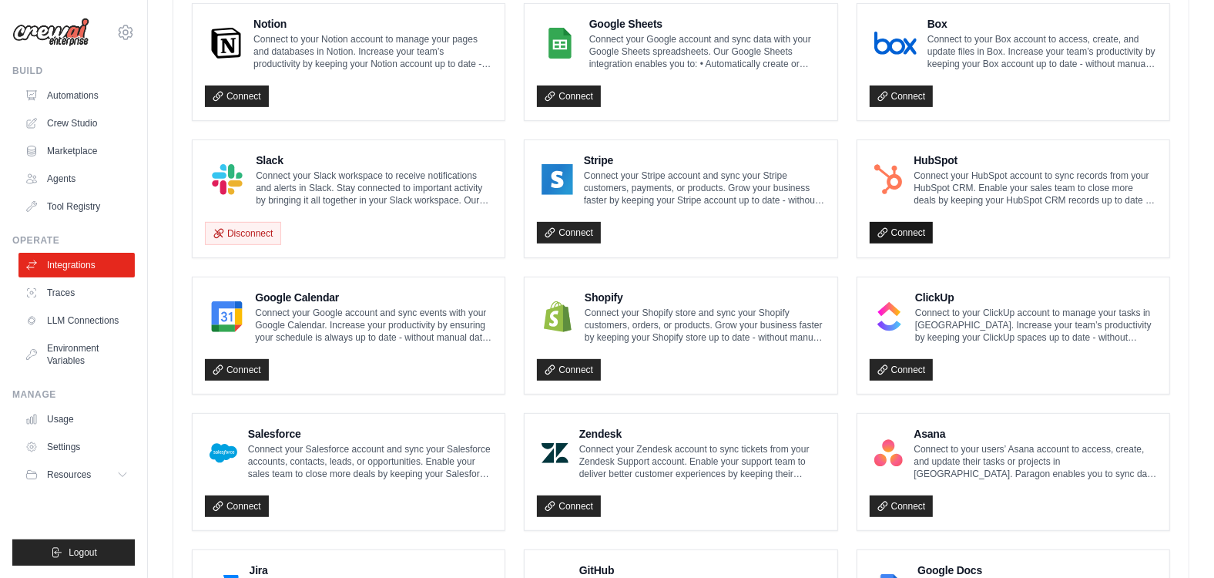
click at [902, 222] on link "Connect" at bounding box center [902, 233] width 64 height 22
